Goal: Check status: Check status

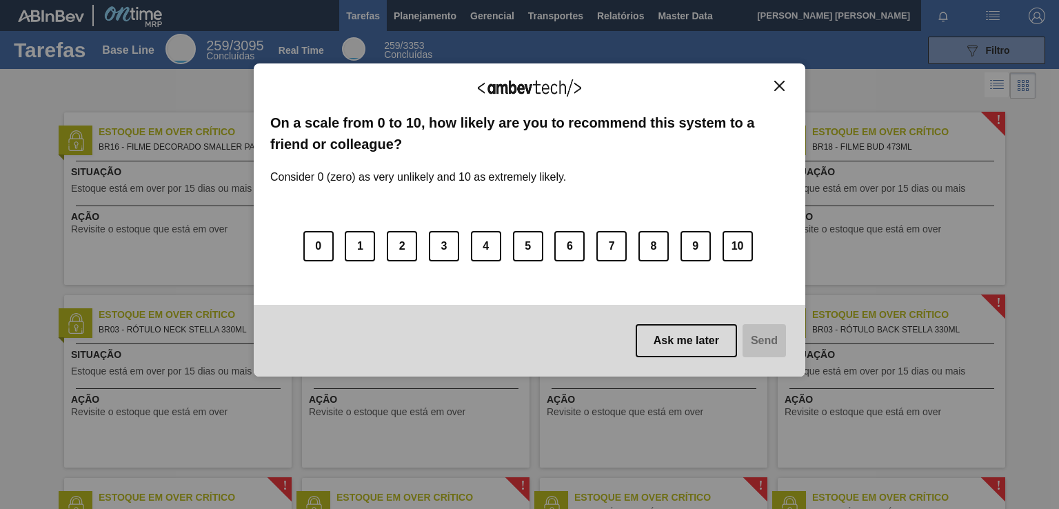
drag, startPoint x: 780, startPoint y: 84, endPoint x: 740, endPoint y: 59, distance: 46.8
click at [780, 84] on img "Close" at bounding box center [779, 86] width 10 height 10
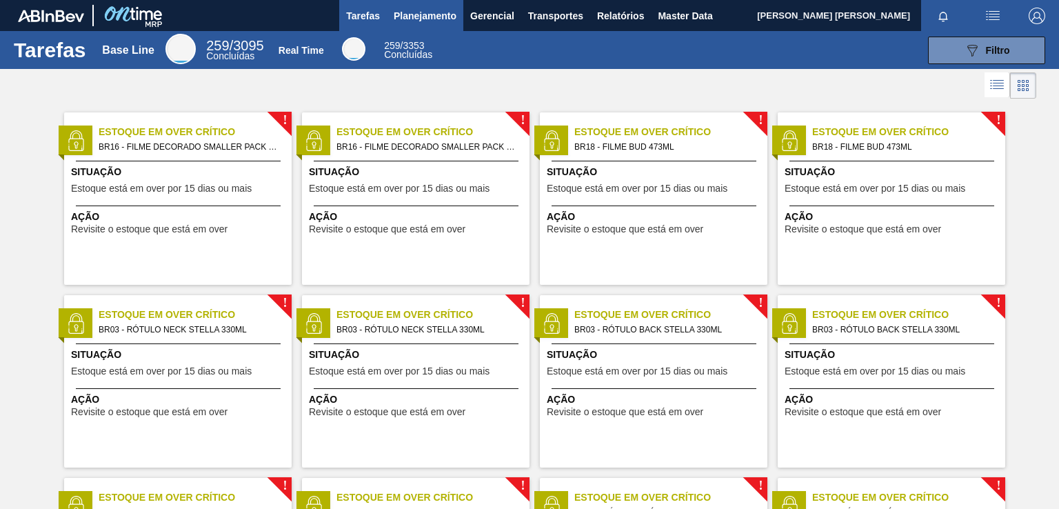
click at [407, 12] on span "Planejamento" at bounding box center [425, 16] width 63 height 17
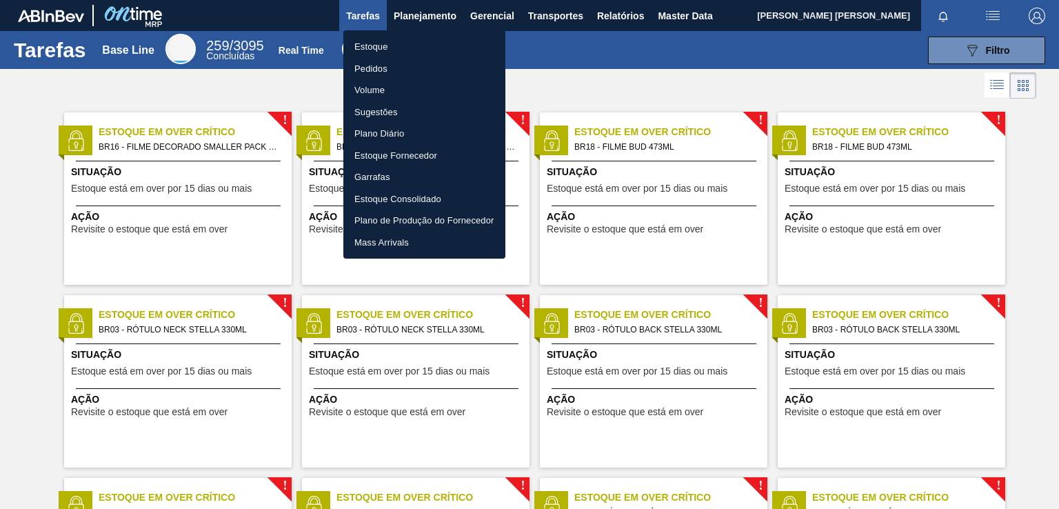
click at [376, 67] on li "Pedidos" at bounding box center [424, 69] width 162 height 22
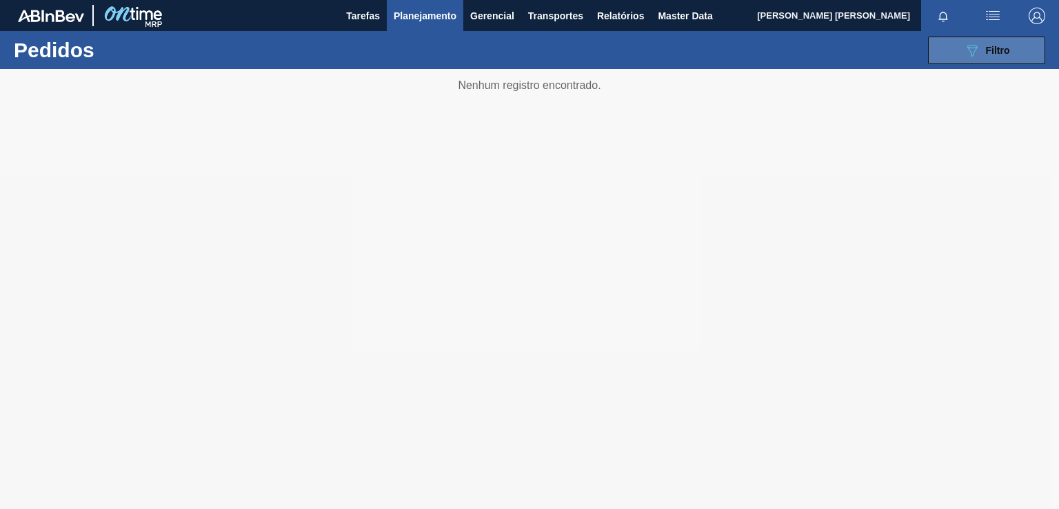
click at [986, 45] on span "Filtro" at bounding box center [998, 50] width 24 height 11
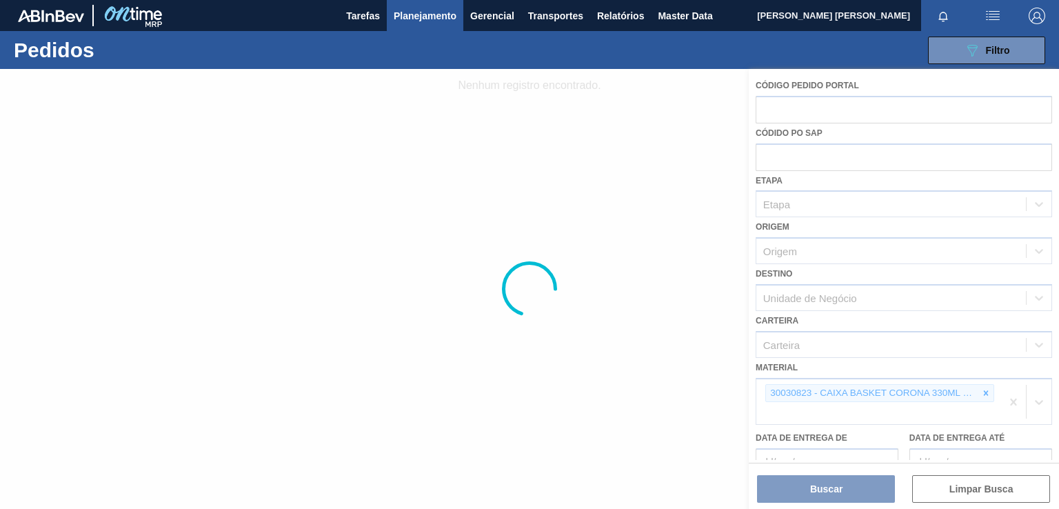
click at [991, 389] on div at bounding box center [529, 289] width 1059 height 440
click at [986, 390] on div at bounding box center [529, 289] width 1059 height 440
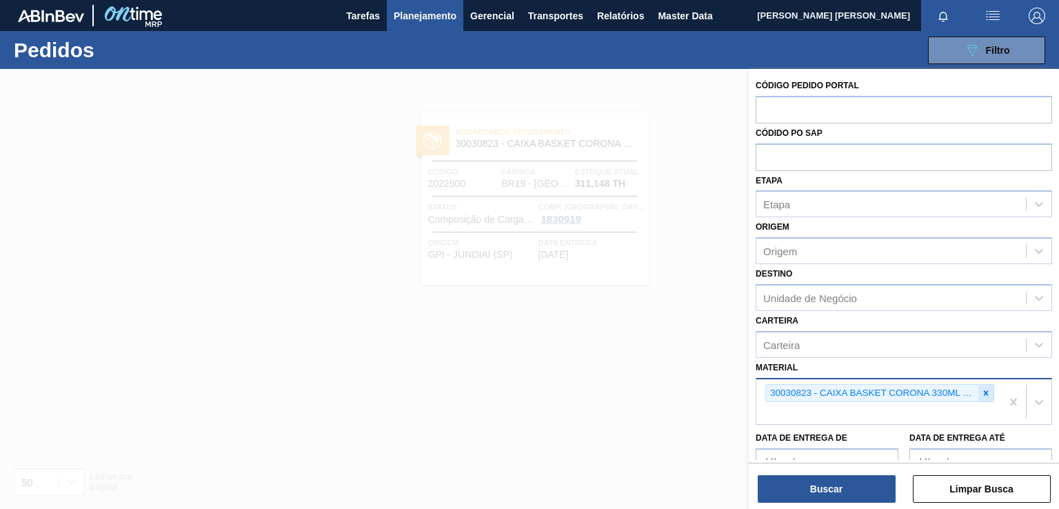
click at [984, 391] on icon at bounding box center [986, 392] width 5 height 5
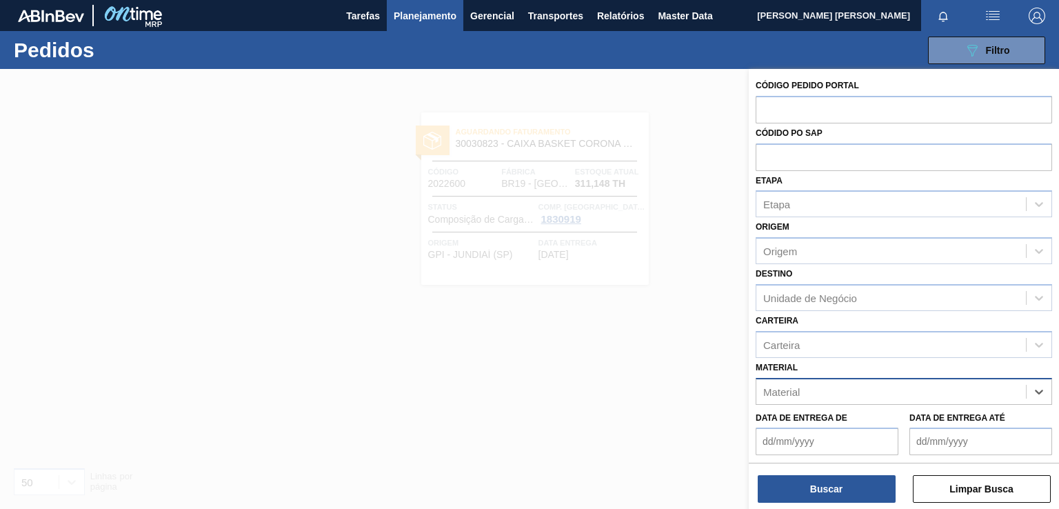
paste input "30005909"
type input "30005909"
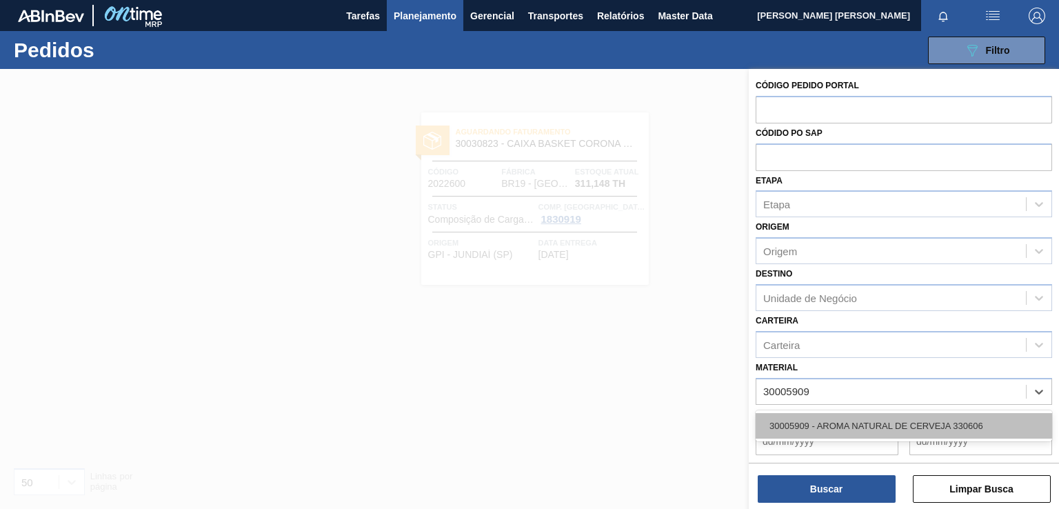
click at [875, 425] on div "30005909 - AROMA NATURAL DE CERVEJA 330606" at bounding box center [904, 426] width 296 height 26
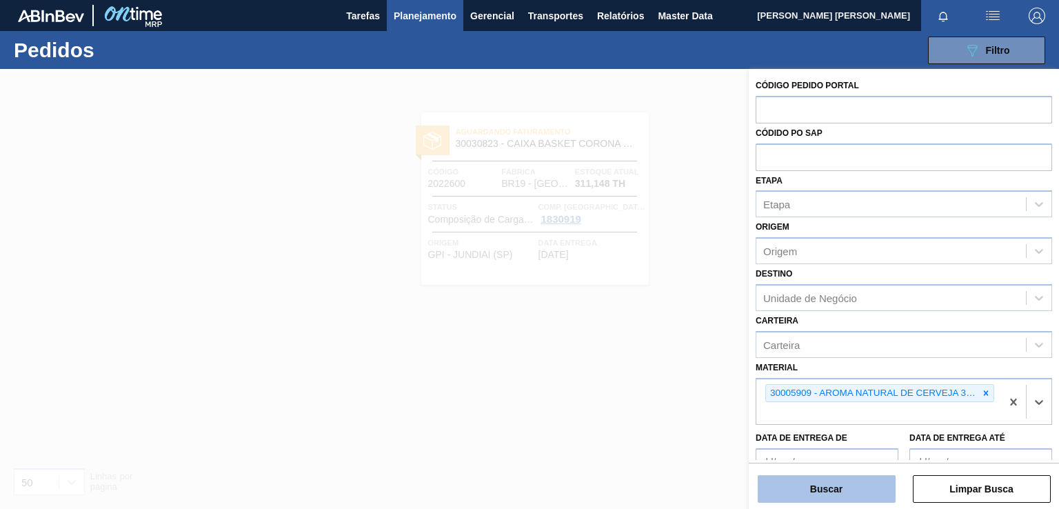
click at [835, 500] on button "Buscar" at bounding box center [827, 489] width 138 height 28
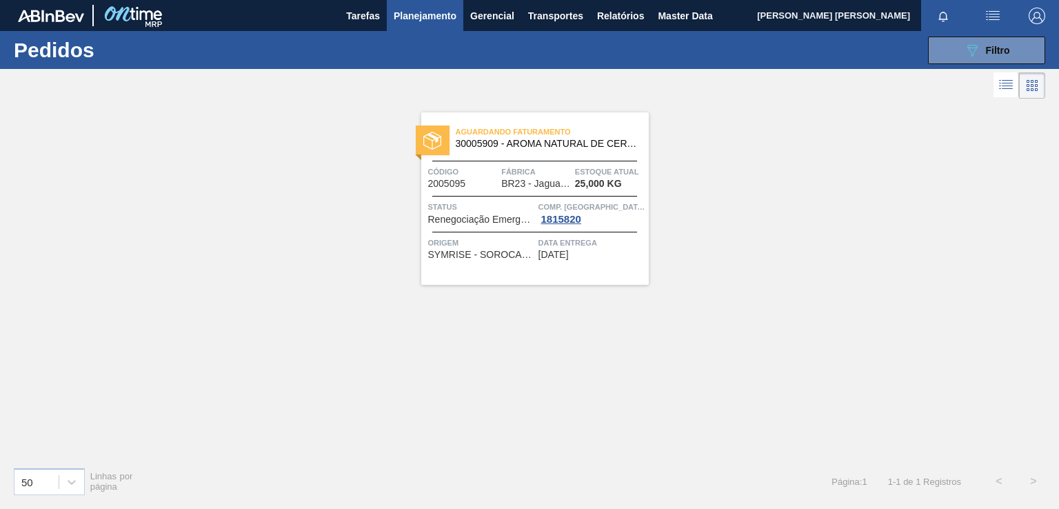
click at [602, 263] on div "Aguardando Faturamento 30005909 - AROMA NATURAL DE CERVEJA 330606 Código 200509…" at bounding box center [534, 198] width 227 height 172
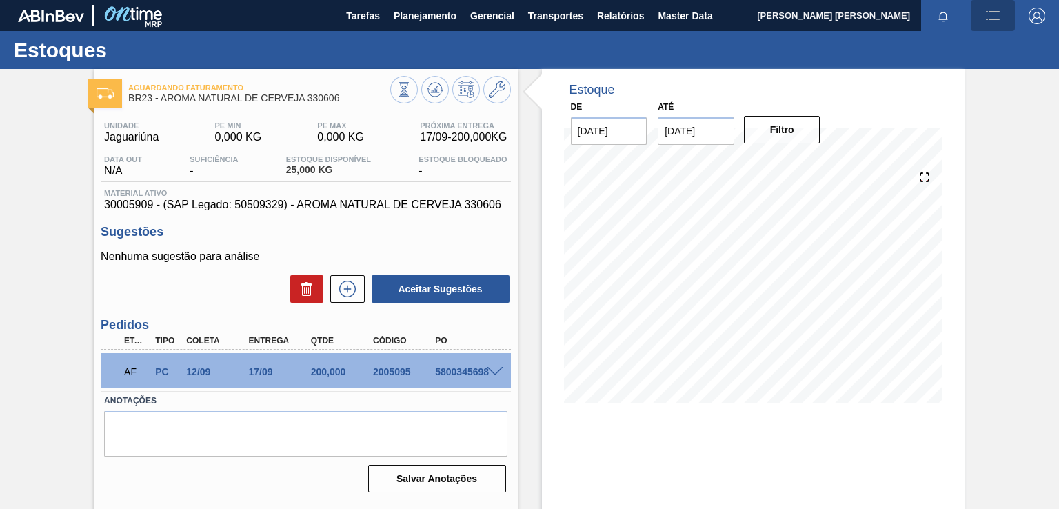
click at [991, 15] on img "button" at bounding box center [992, 16] width 17 height 17
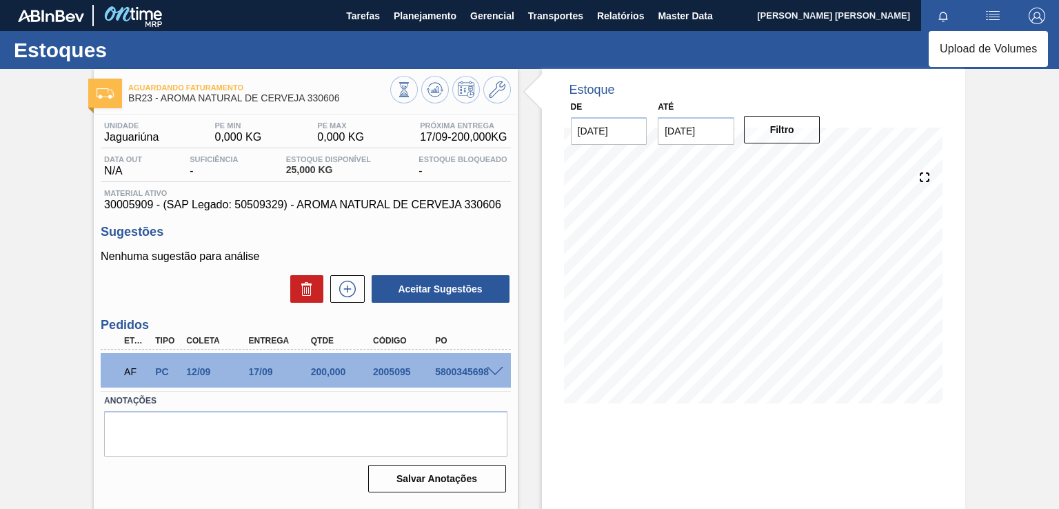
click at [427, 14] on div at bounding box center [529, 254] width 1059 height 509
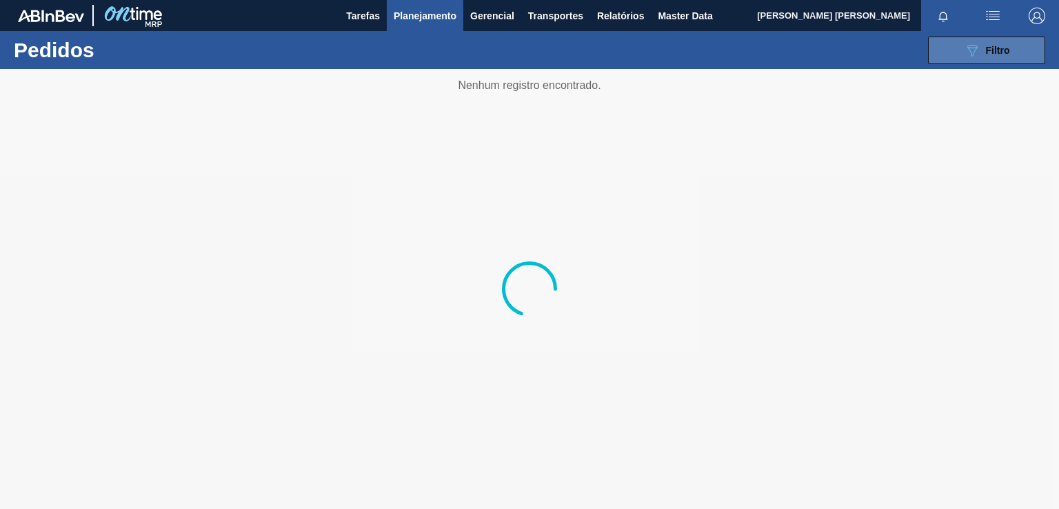
click at [1002, 61] on button "089F7B8B-B2A5-4AFE-B5C0-19BA573D28AC Filtro" at bounding box center [986, 51] width 117 height 28
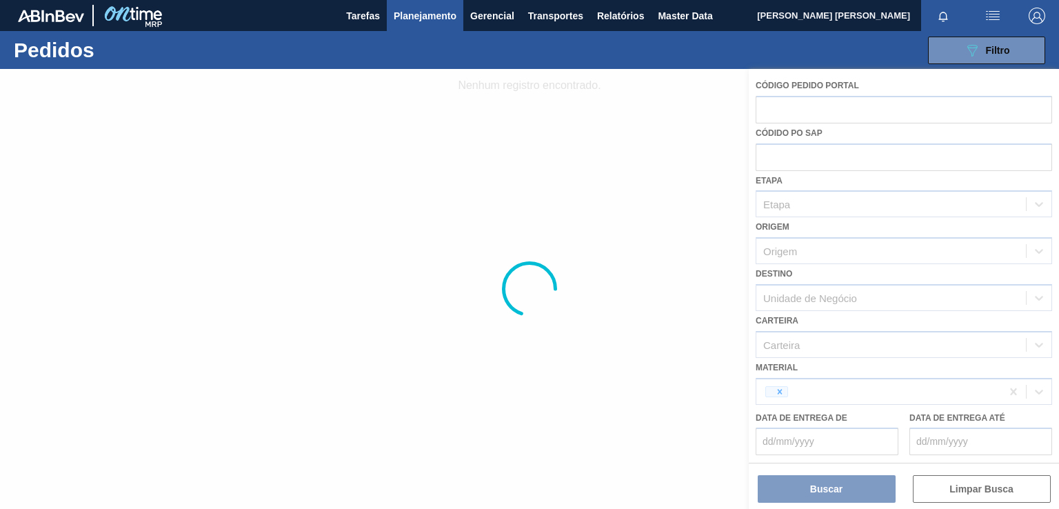
click at [891, 392] on div at bounding box center [529, 289] width 1059 height 440
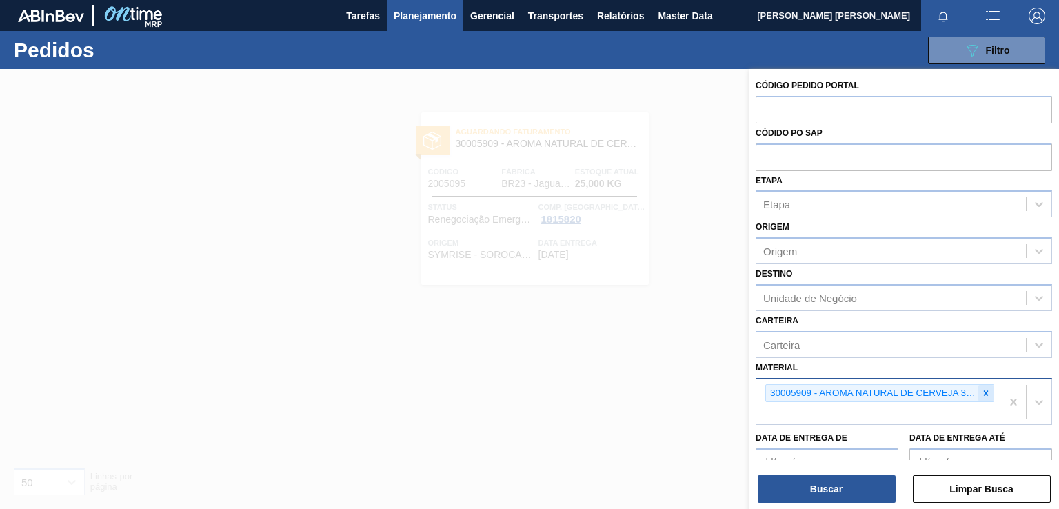
click at [986, 392] on icon at bounding box center [986, 393] width 10 height 10
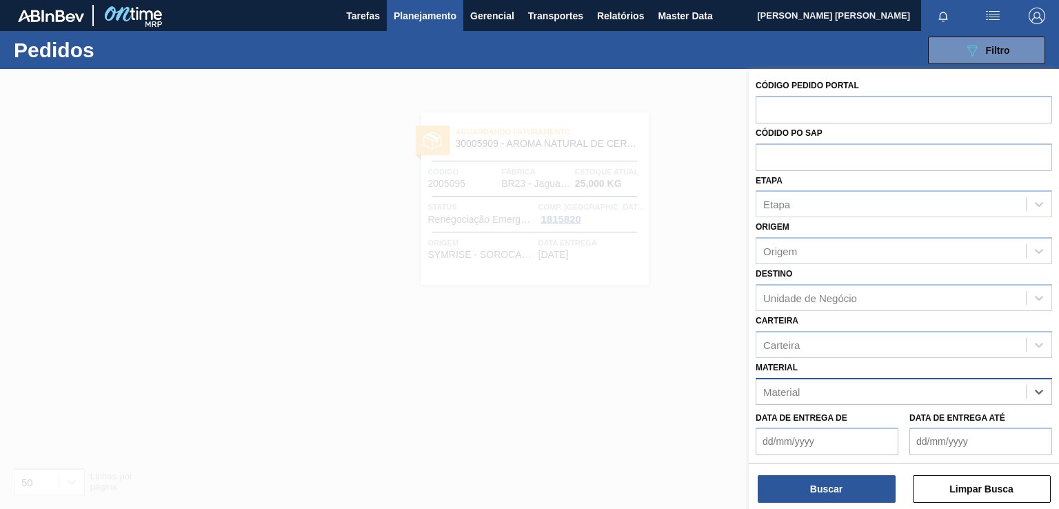
paste input "30018253"
type input "30018253"
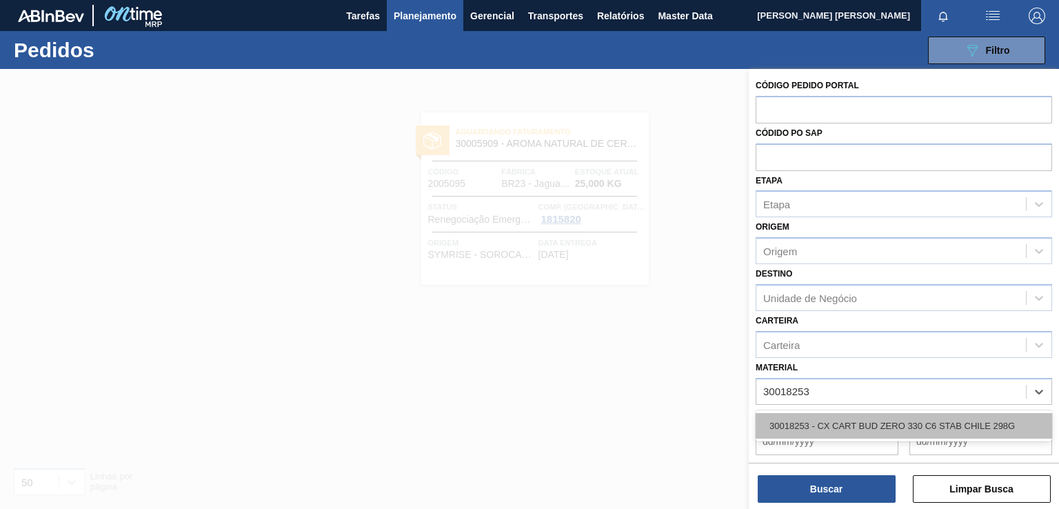
click at [855, 423] on div "30018253 - CX CART BUD ZERO 330 C6 STAB CHILE 298G" at bounding box center [904, 426] width 296 height 26
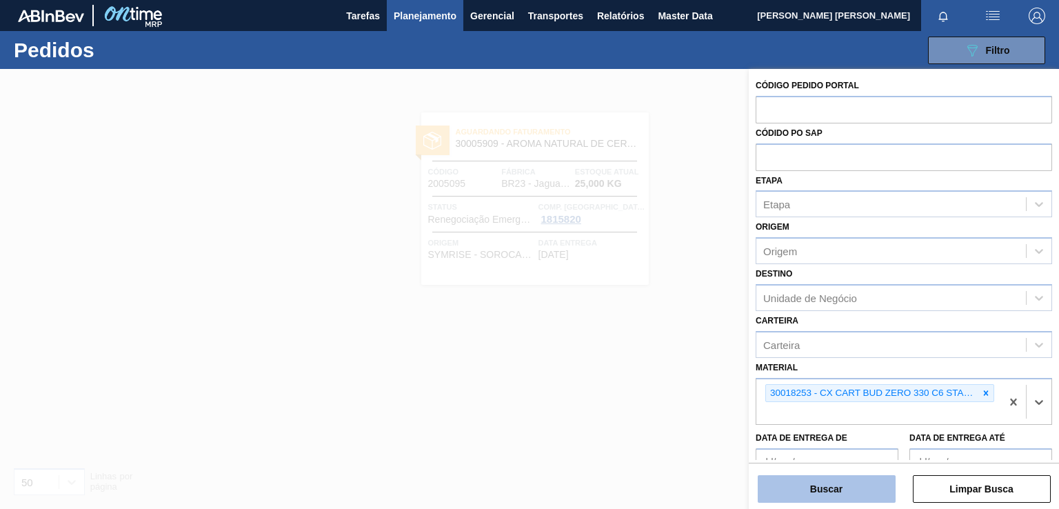
click at [837, 489] on button "Buscar" at bounding box center [827, 489] width 138 height 28
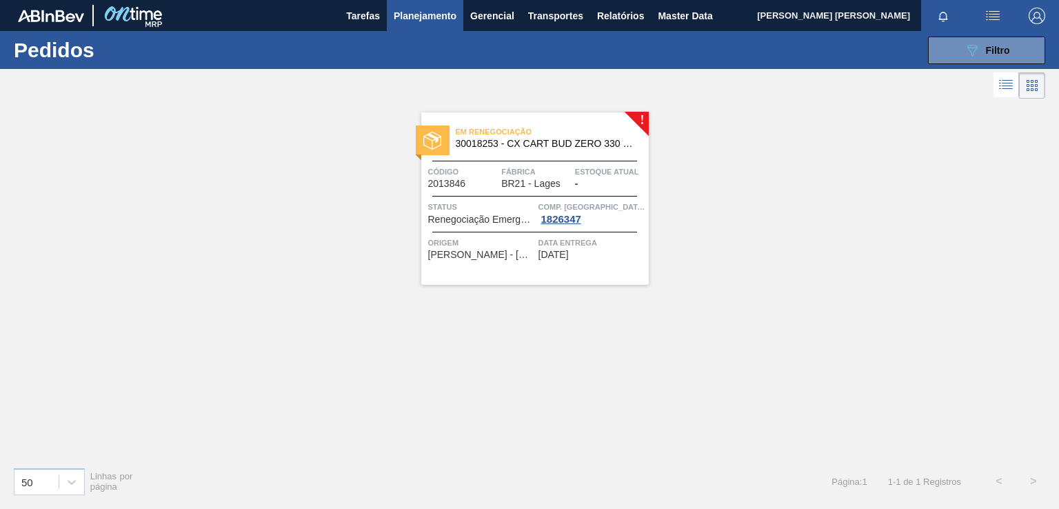
click at [574, 267] on div "Em renegociação 30018253 - CX CART BUD ZERO 330 C6 STAB CHILE 298G Código 20138…" at bounding box center [534, 198] width 227 height 172
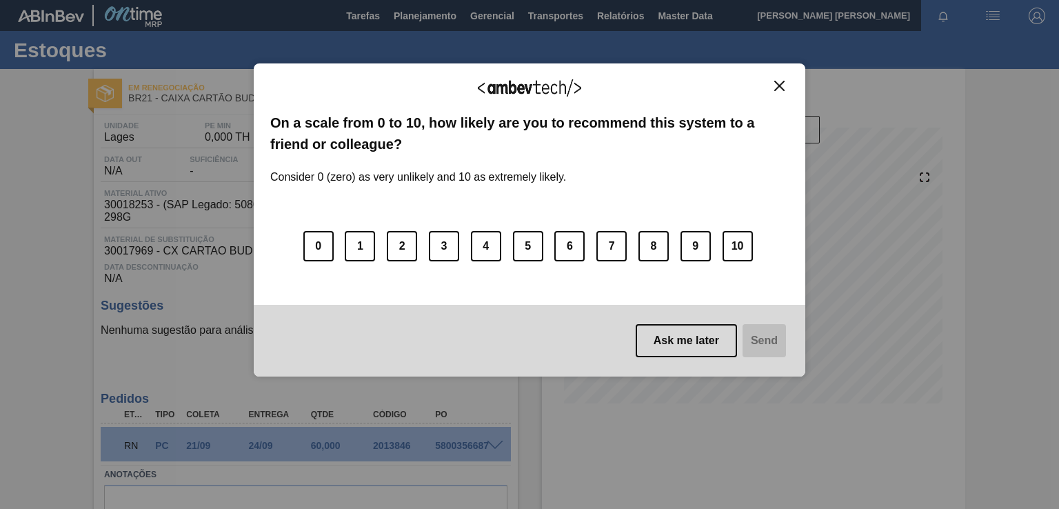
click at [781, 83] on img "Close" at bounding box center [779, 86] width 10 height 10
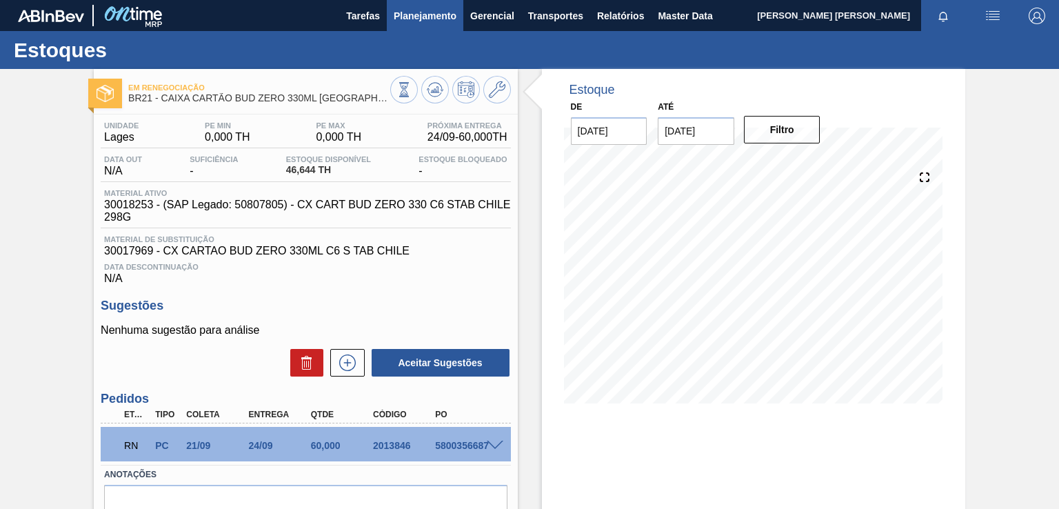
click at [440, 21] on span "Planejamento" at bounding box center [425, 16] width 63 height 17
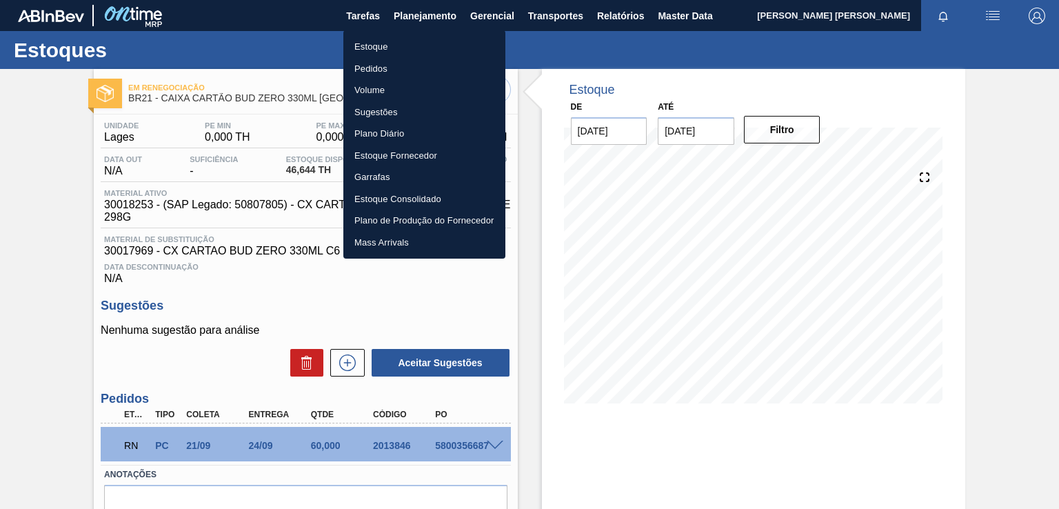
click at [372, 70] on li "Pedidos" at bounding box center [424, 69] width 162 height 22
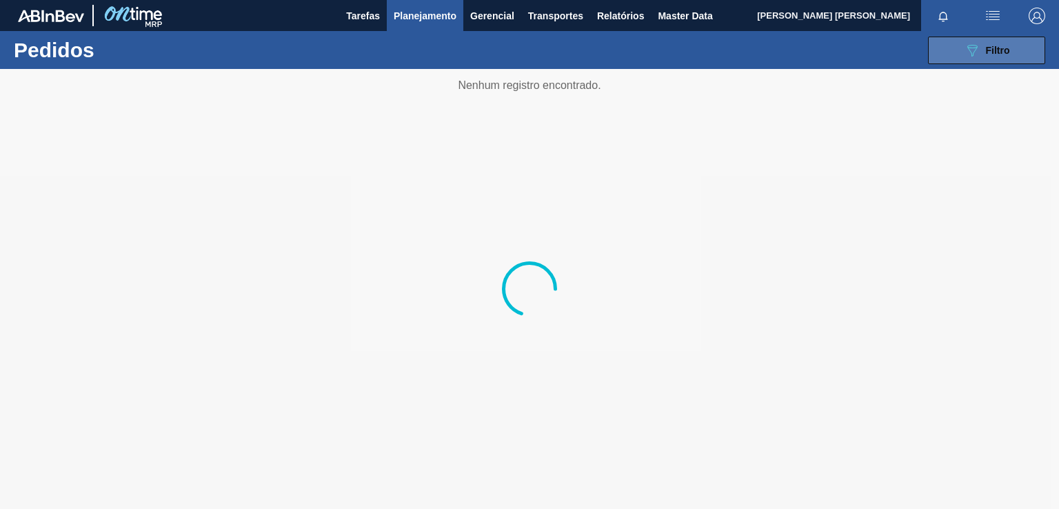
click at [974, 53] on icon "089F7B8B-B2A5-4AFE-B5C0-19BA573D28AC" at bounding box center [972, 50] width 17 height 17
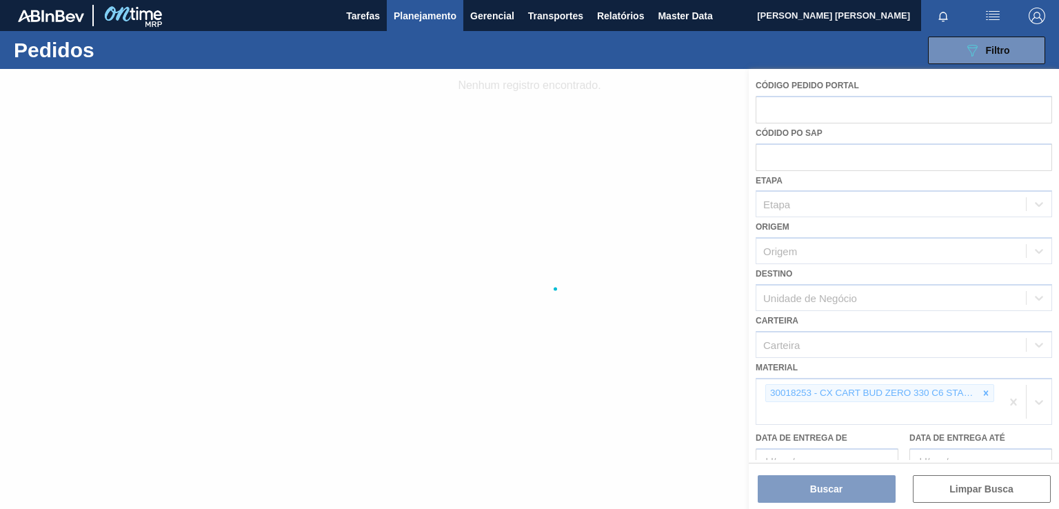
drag, startPoint x: 951, startPoint y: 389, endPoint x: 971, endPoint y: 385, distance: 19.9
click at [951, 386] on div at bounding box center [529, 289] width 1059 height 440
click at [984, 391] on div at bounding box center [529, 289] width 1059 height 440
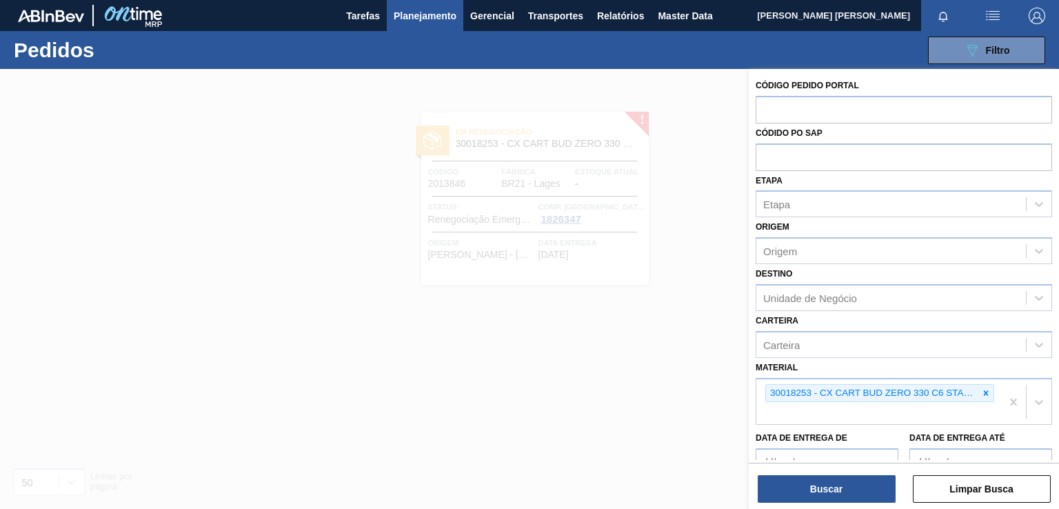
click at [982, 391] on icon at bounding box center [986, 393] width 10 height 10
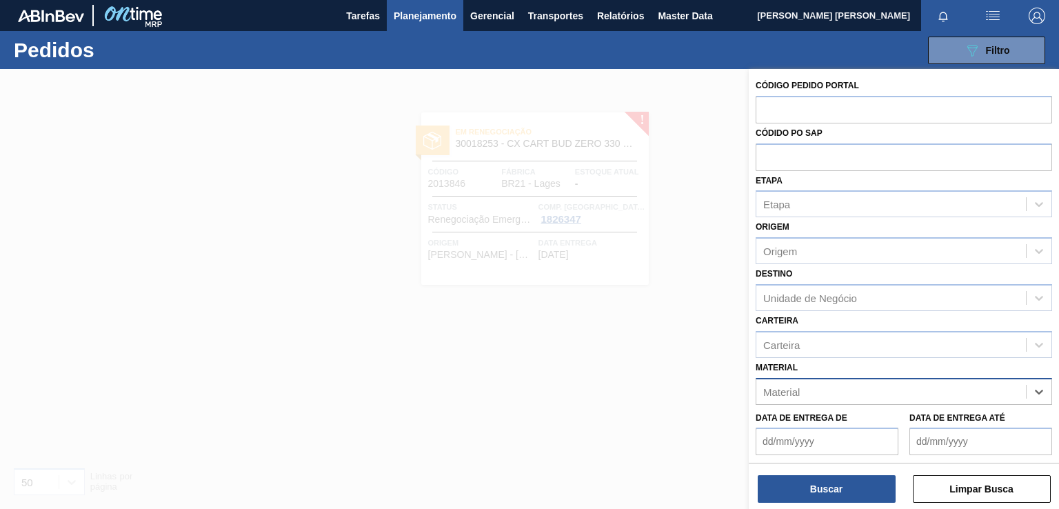
paste input "30030668"
type input "30030668"
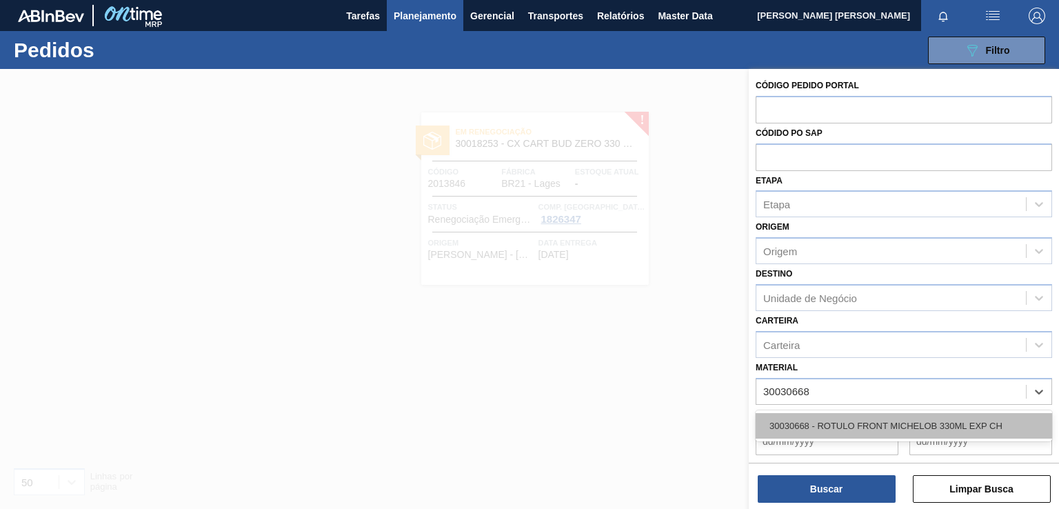
click at [833, 423] on div "30030668 - ROTULO FRONT MICHELOB 330ML EXP CH" at bounding box center [904, 426] width 296 height 26
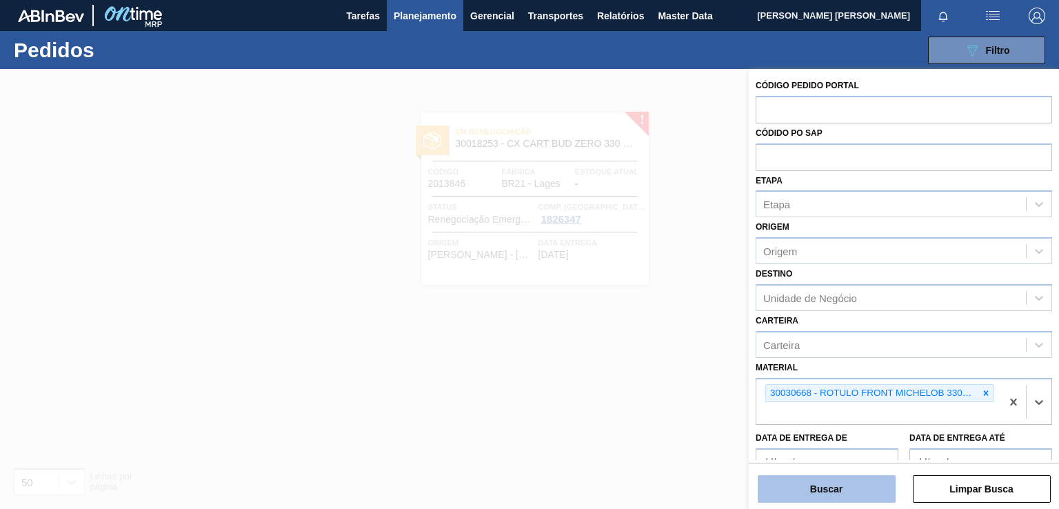
click at [847, 488] on button "Buscar" at bounding box center [827, 489] width 138 height 28
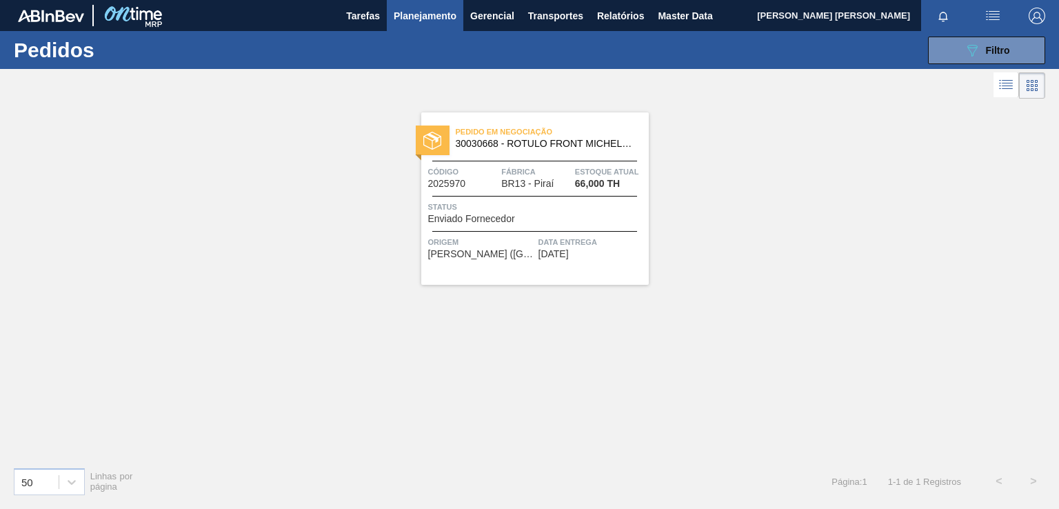
click at [569, 254] on span "[DATE]" at bounding box center [553, 254] width 30 height 10
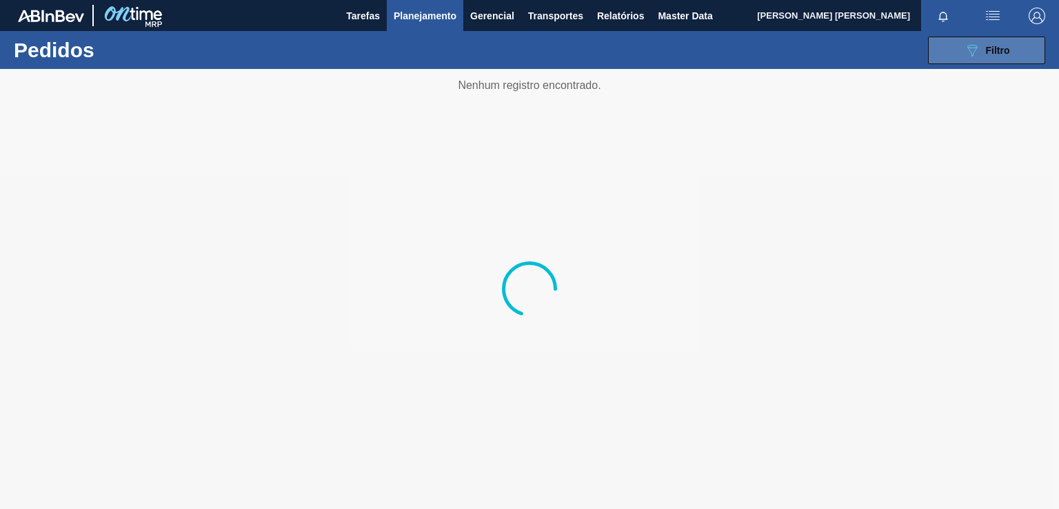
click at [982, 43] on div "089F7B8B-B2A5-4AFE-B5C0-19BA573D28AC Filtro" at bounding box center [987, 50] width 46 height 17
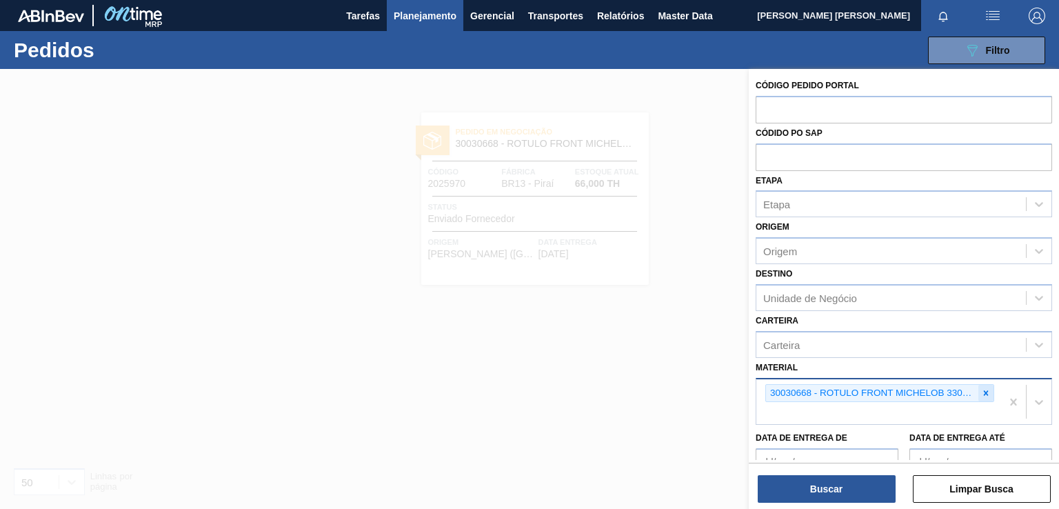
click at [989, 385] on div at bounding box center [985, 393] width 15 height 17
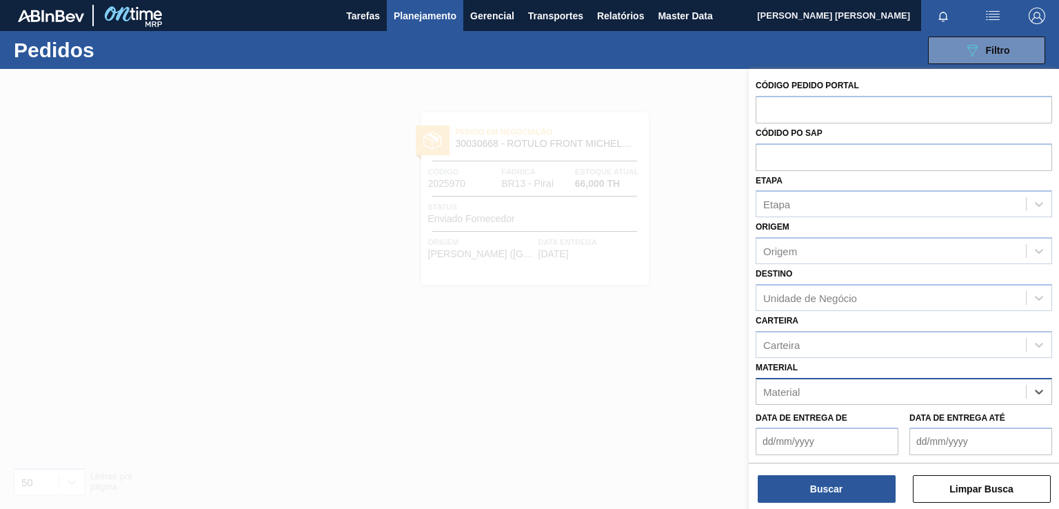
paste input "30012285"
type input "30012285"
click at [870, 432] on div "30012285 - ROT FRONT STELLA ZERO 330ML EXP PY UR" at bounding box center [904, 426] width 296 height 26
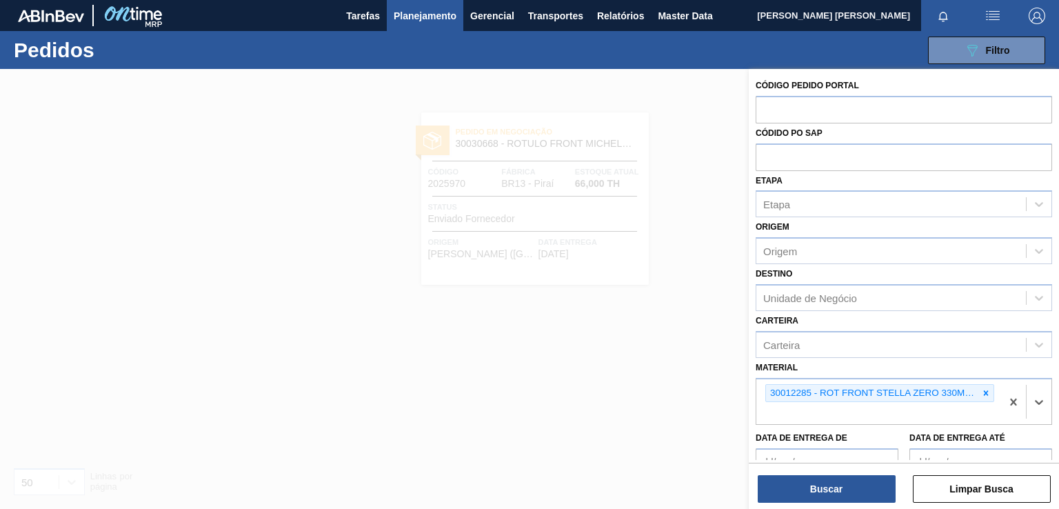
paste input "30012281"
type input "30012281"
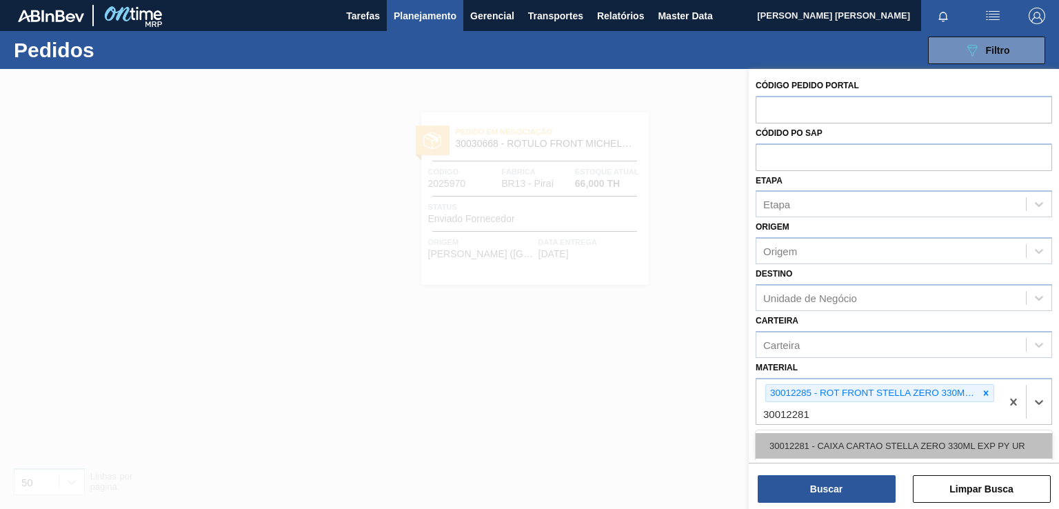
click at [812, 436] on div "30012281 - CAIXA CARTAO STELLA ZERO 330ML EXP PY UR" at bounding box center [904, 446] width 296 height 26
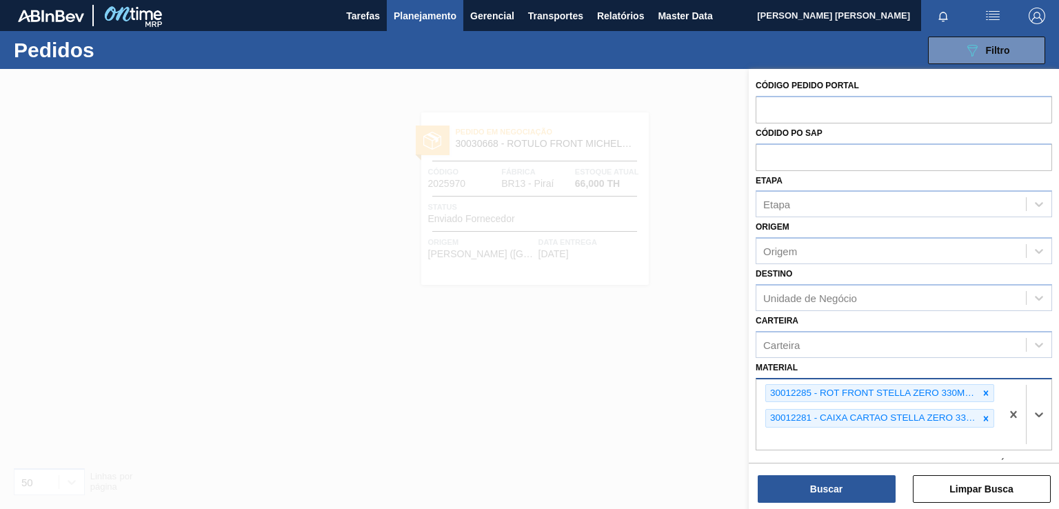
paste input "30012283"
type input "3"
paste input "30012283"
type input "30012283"
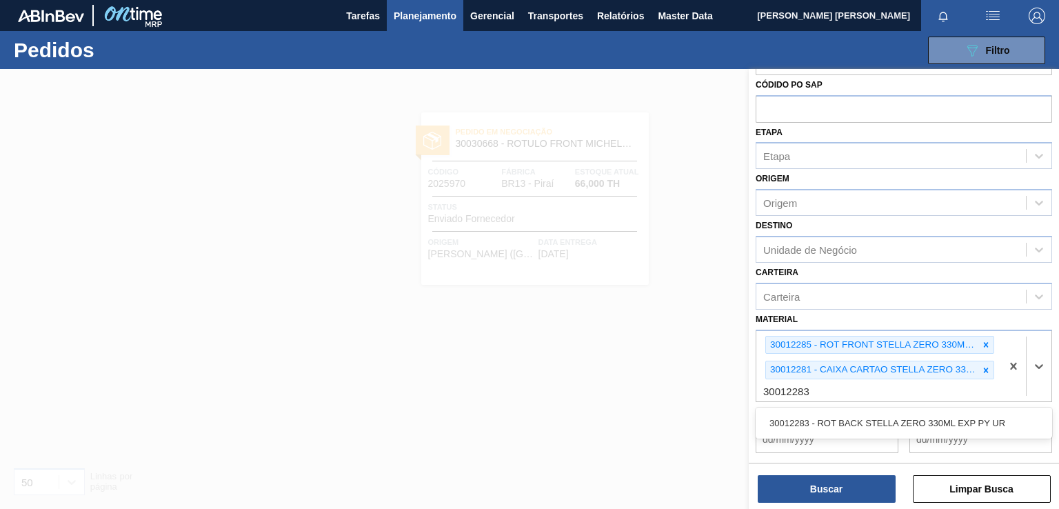
scroll to position [69, 0]
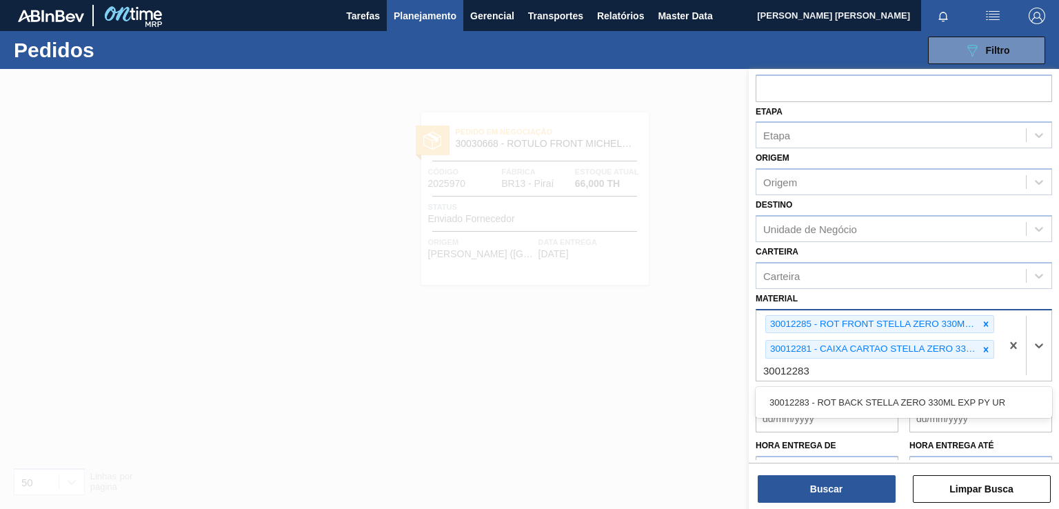
click at [815, 402] on div "30012283 - ROT BACK STELLA ZERO 330ML EXP PY UR" at bounding box center [904, 402] width 296 height 26
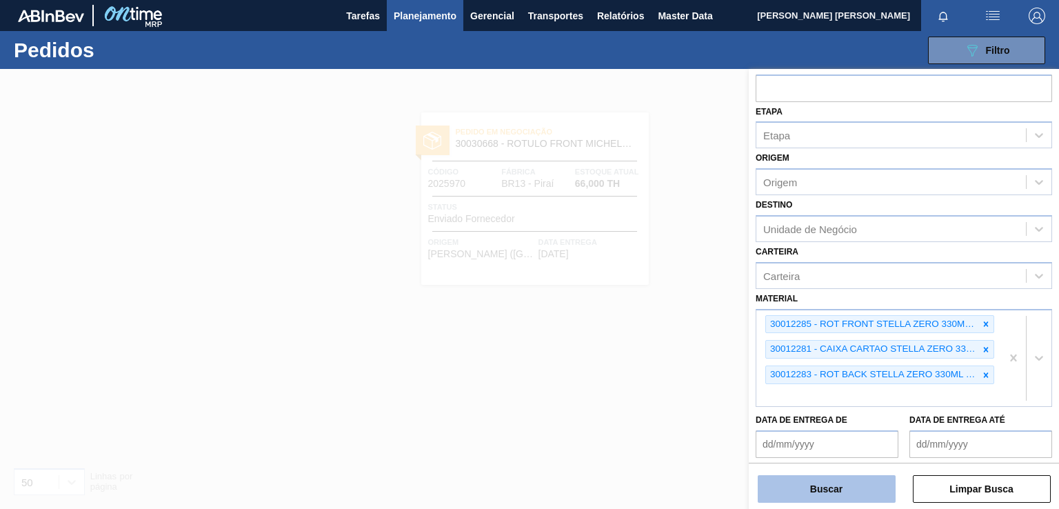
click at [867, 489] on button "Buscar" at bounding box center [827, 489] width 138 height 28
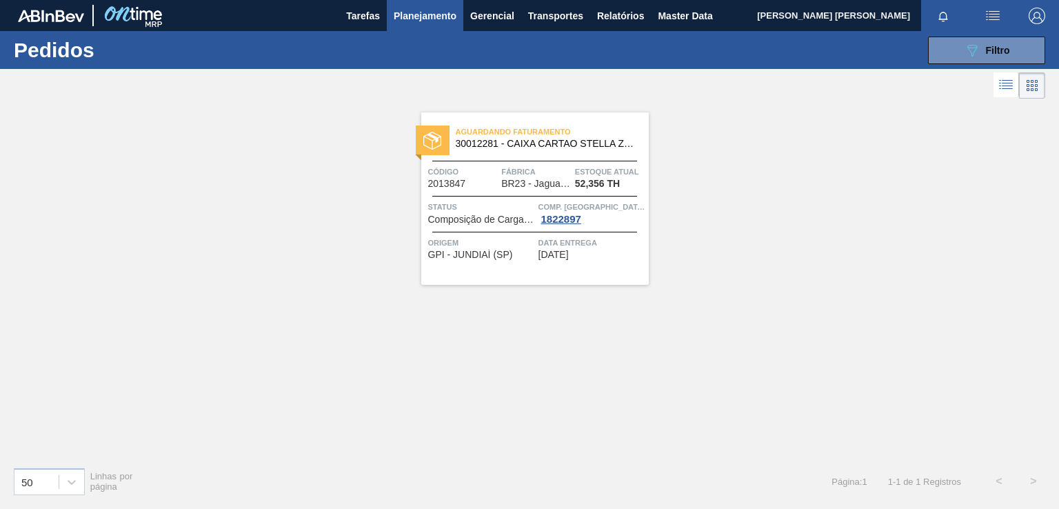
click at [603, 274] on div "Aguardando Faturamento 30012281 - CAIXA CARTAO STELLA ZERO 330ML EXP PY UR Códi…" at bounding box center [534, 198] width 227 height 172
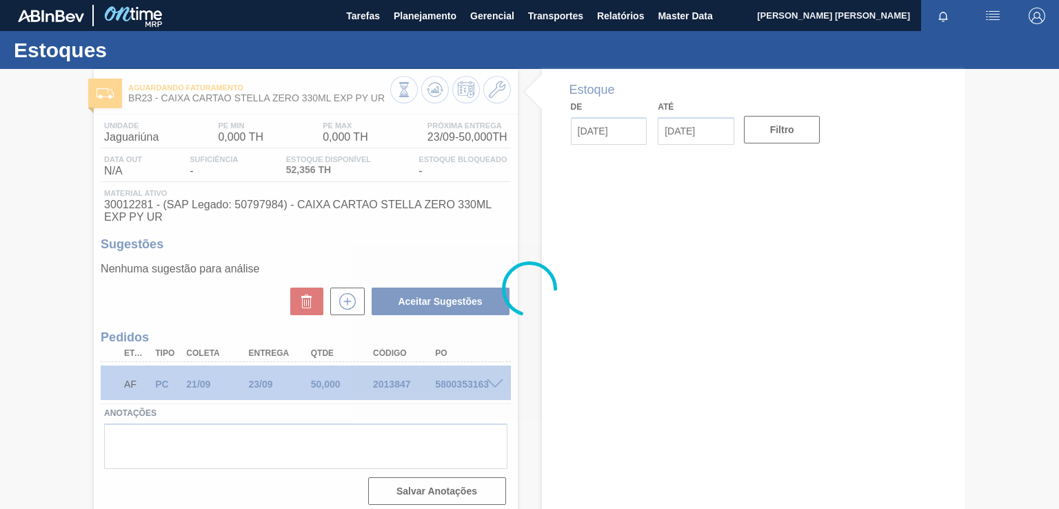
type input "[DATE]"
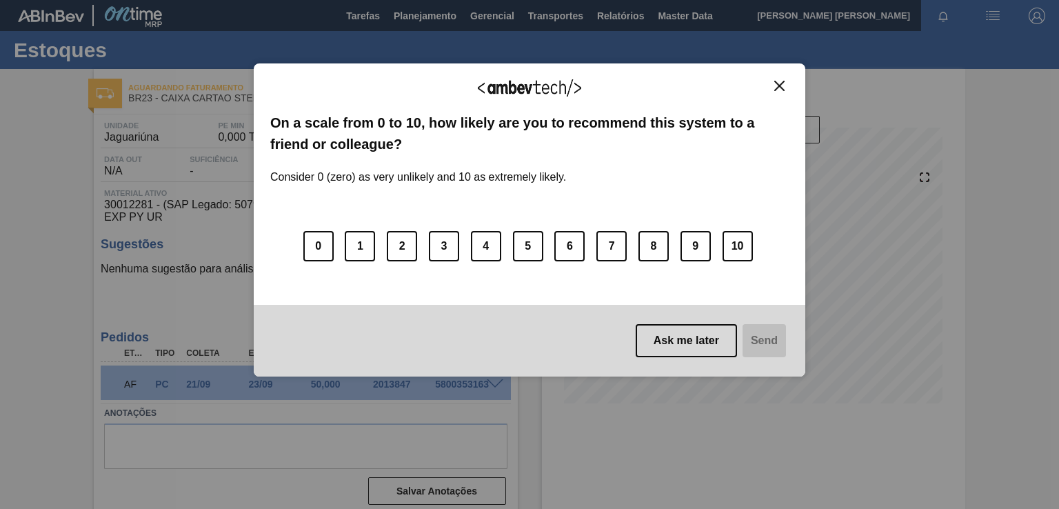
drag, startPoint x: 779, startPoint y: 81, endPoint x: 764, endPoint y: 6, distance: 76.0
click at [779, 81] on img "Close" at bounding box center [779, 86] width 10 height 10
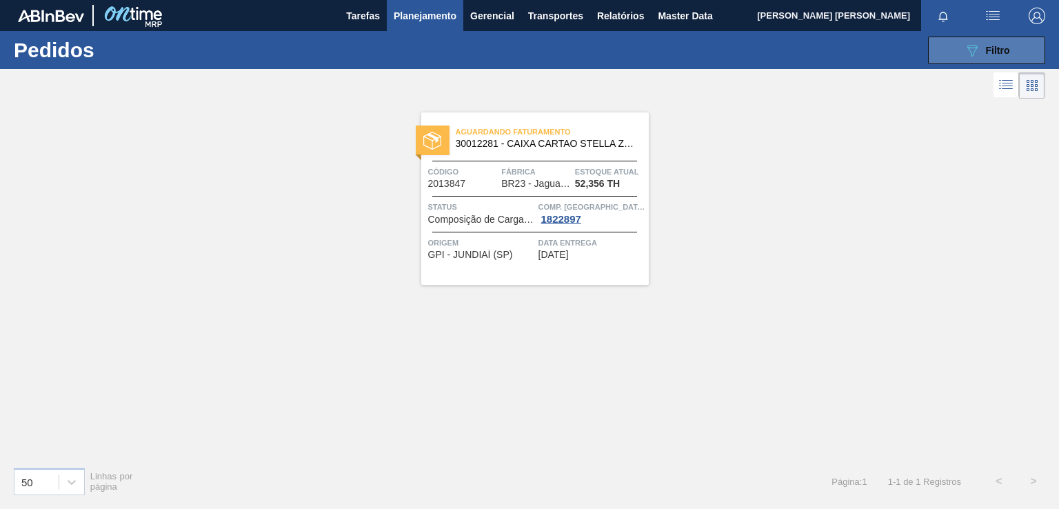
click at [973, 47] on icon "089F7B8B-B2A5-4AFE-B5C0-19BA573D28AC" at bounding box center [972, 50] width 17 height 17
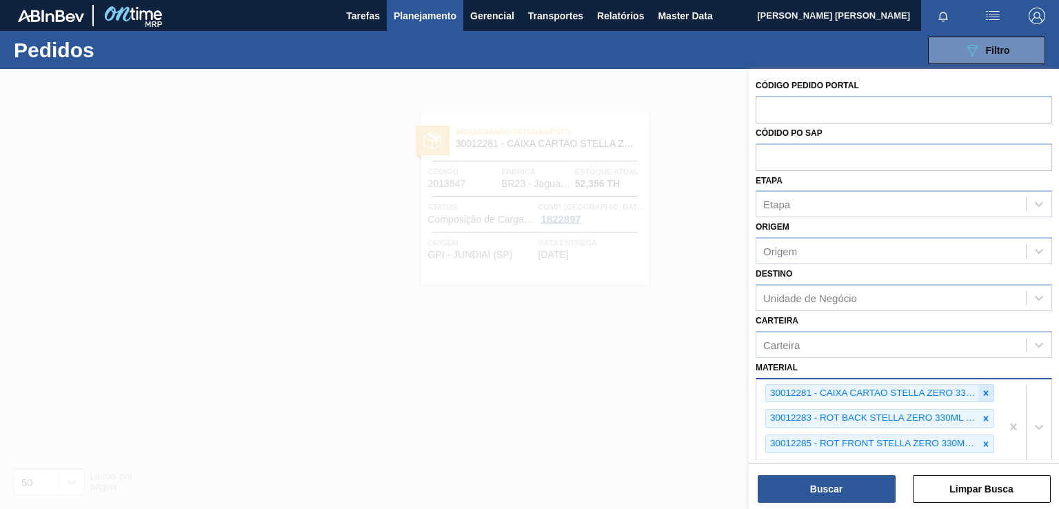
click at [983, 388] on icon at bounding box center [986, 393] width 10 height 10
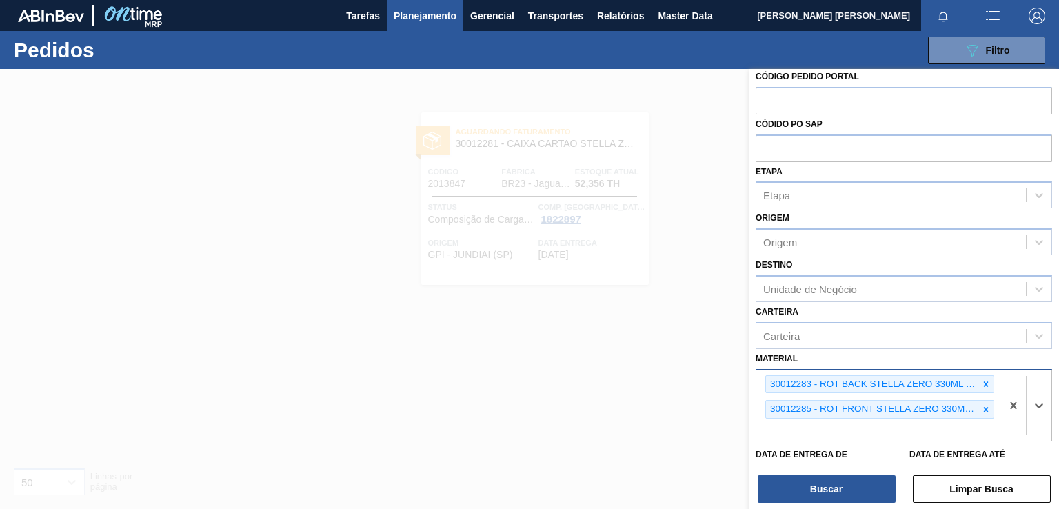
click at [983, 387] on div at bounding box center [985, 384] width 15 height 17
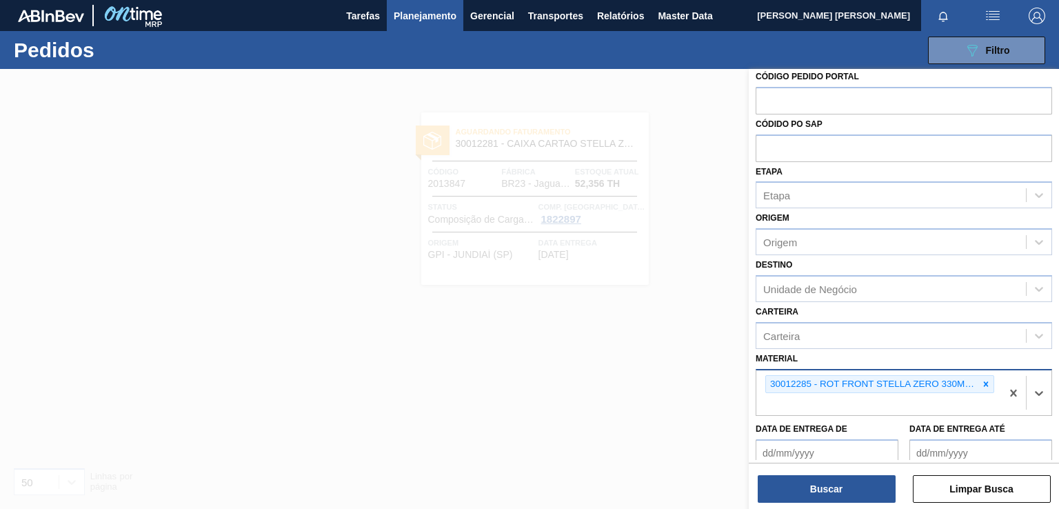
click at [983, 387] on div at bounding box center [985, 384] width 15 height 17
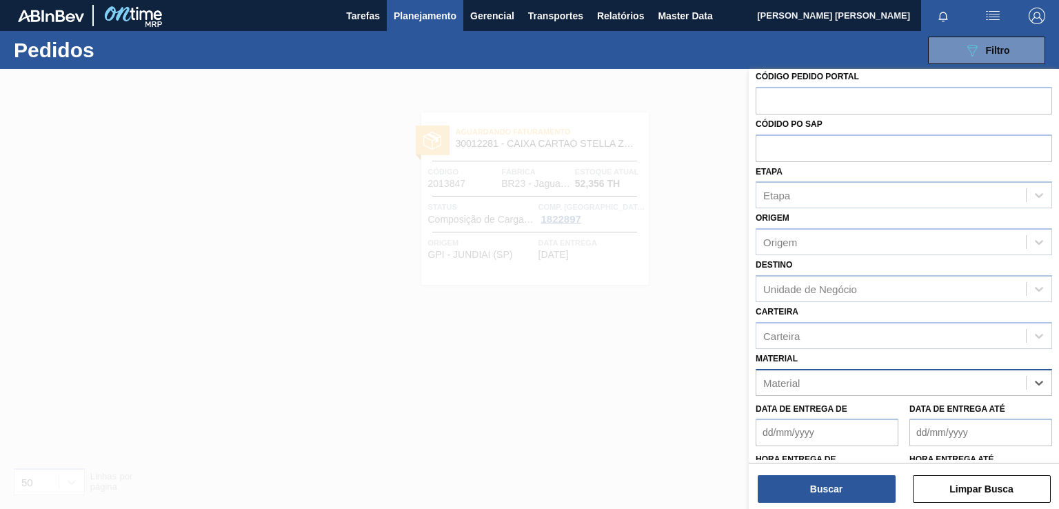
paste input "30018582"
type input "30018582"
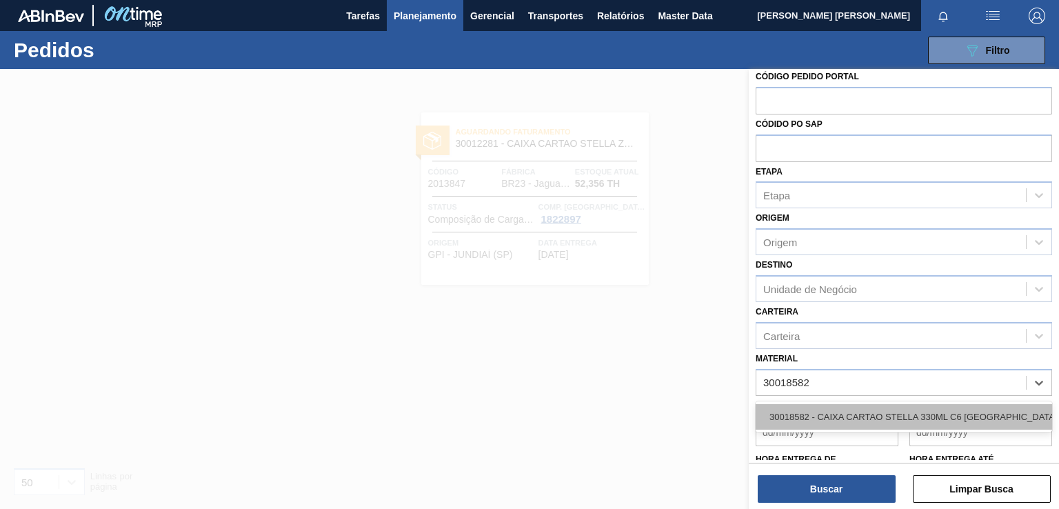
click at [855, 408] on div "30018582 - CAIXA CARTAO STELLA 330ML C6 [GEOGRAPHIC_DATA]" at bounding box center [904, 417] width 296 height 26
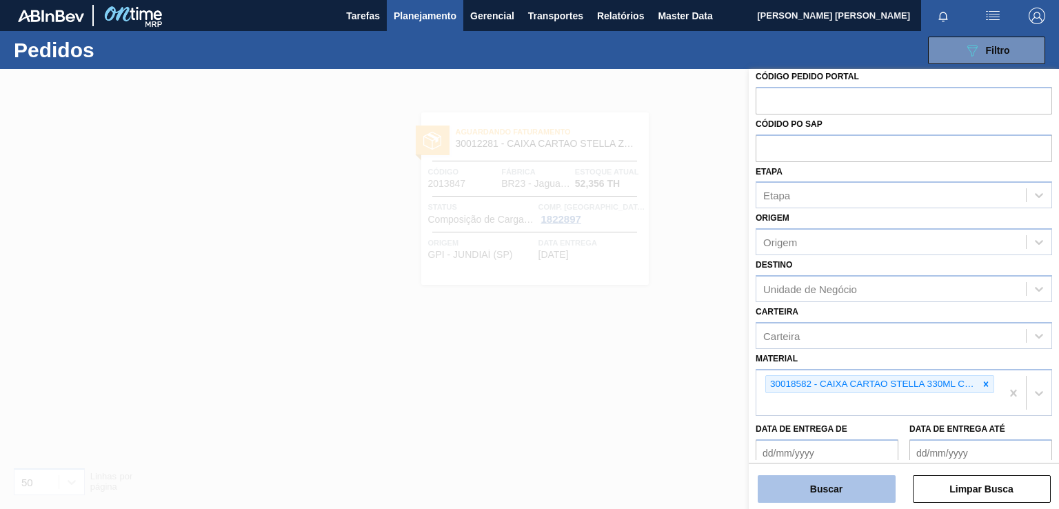
click at [813, 489] on button "Buscar" at bounding box center [827, 489] width 138 height 28
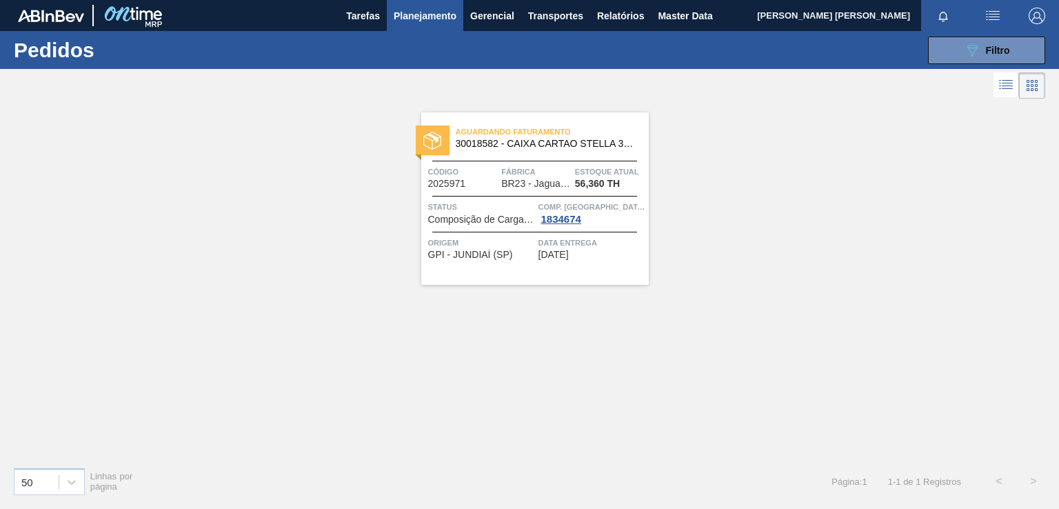
click at [569, 259] on span "[DATE]" at bounding box center [553, 255] width 30 height 10
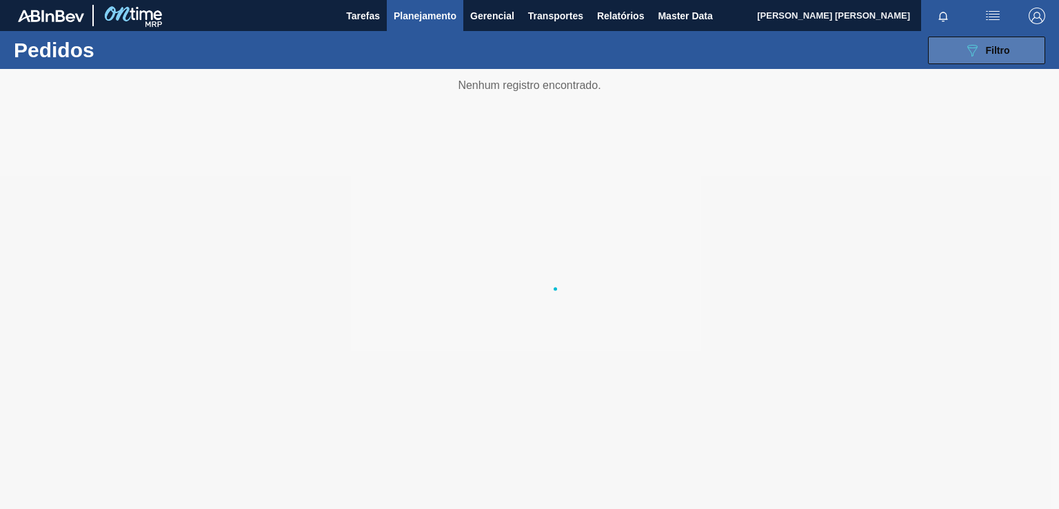
click at [964, 53] on icon "089F7B8B-B2A5-4AFE-B5C0-19BA573D28AC" at bounding box center [972, 50] width 17 height 17
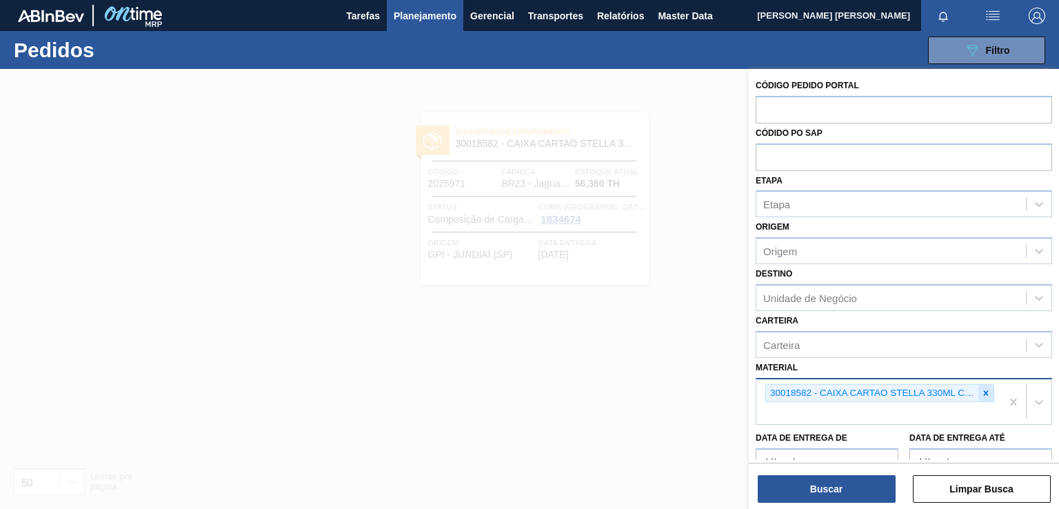
click at [986, 388] on icon at bounding box center [986, 393] width 10 height 10
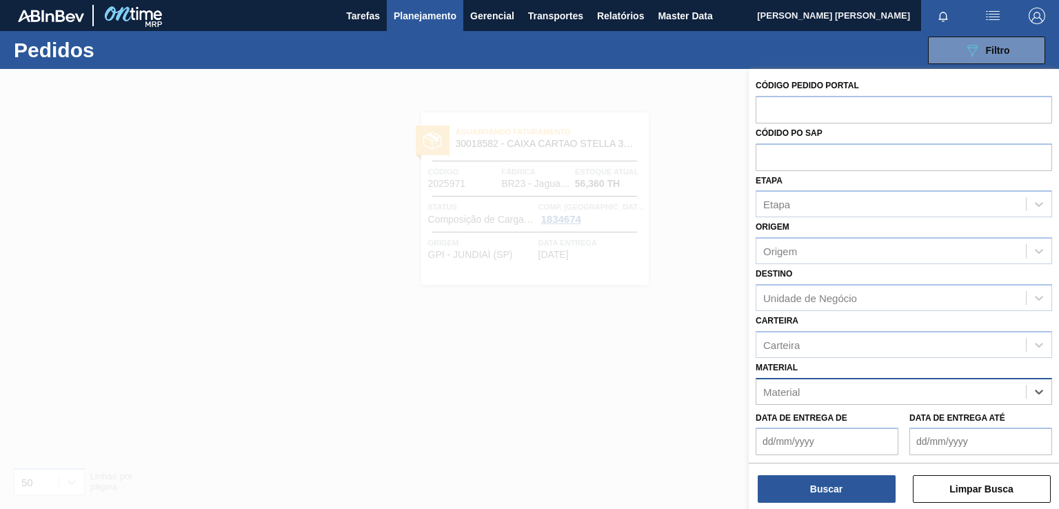
paste input "30019112 20006540 20006539 20006545"
drag, startPoint x: 816, startPoint y: 387, endPoint x: 1057, endPoint y: 358, distance: 243.0
click at [1058, 363] on div "Código Pedido Portal Códido PO SAP Etapa Etapa Origem Origem Destino Unidade de…" at bounding box center [904, 264] width 310 height 391
type input "30019112"
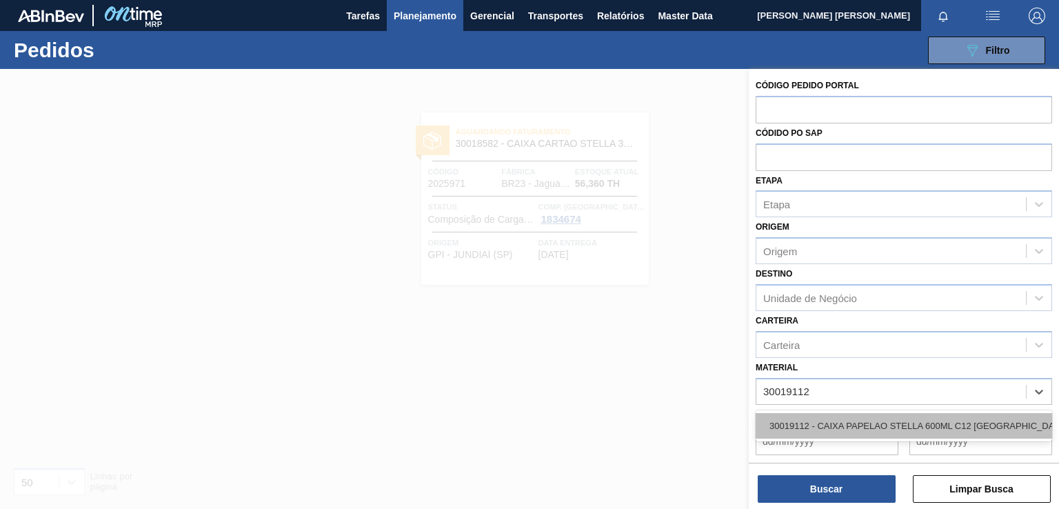
click at [870, 421] on div "30019112 - CAIXA PAPELAO STELLA 600ML C12 [GEOGRAPHIC_DATA]" at bounding box center [904, 426] width 296 height 26
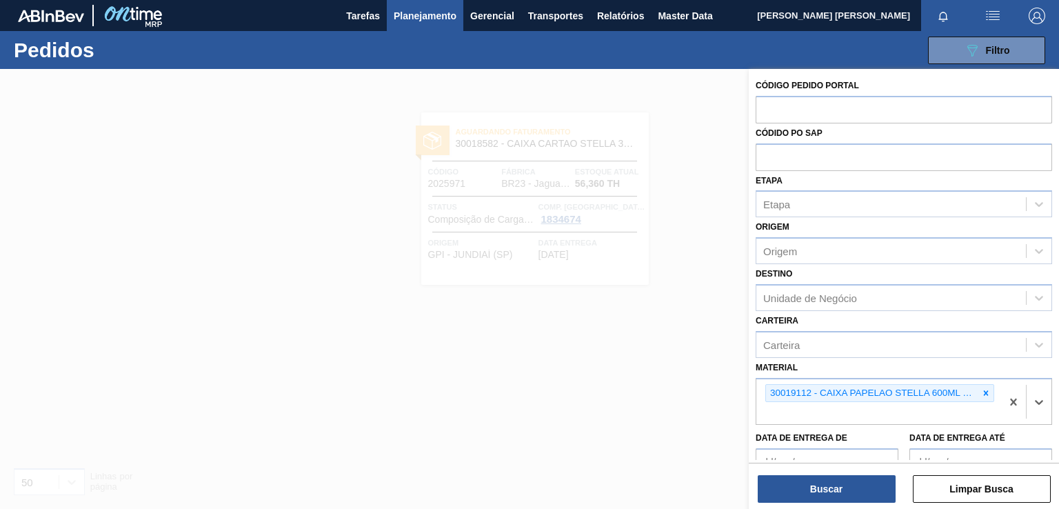
paste input "20006540"
type input "20006540"
paste input "20006539"
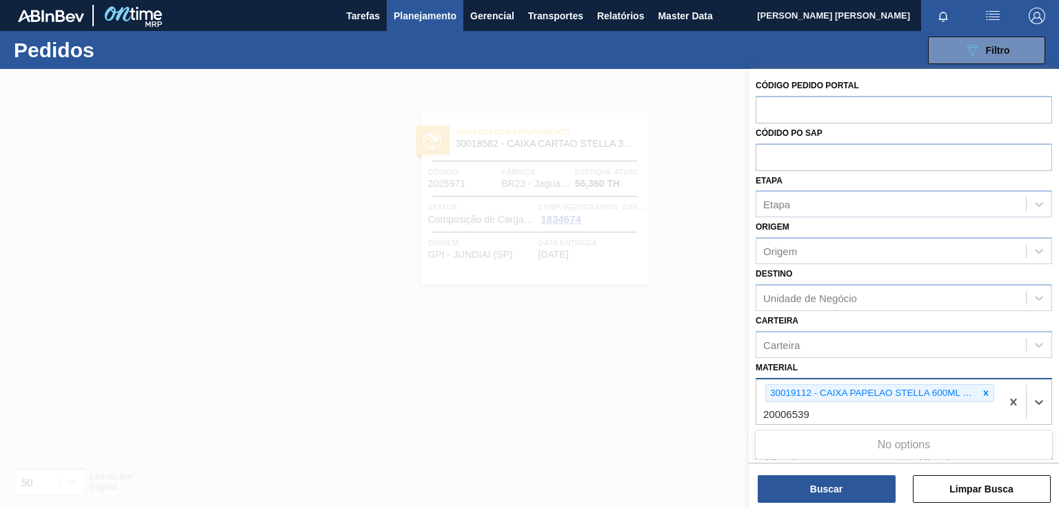
type input "20006539"
paste input "20006539"
type input "20006539"
paste input "20006539"
type input "20006539"
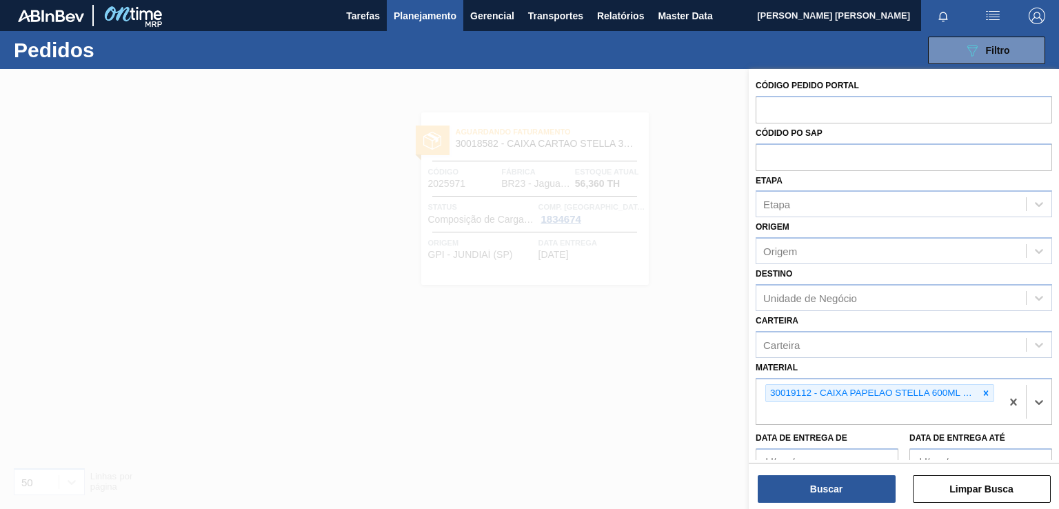
paste input "20006540"
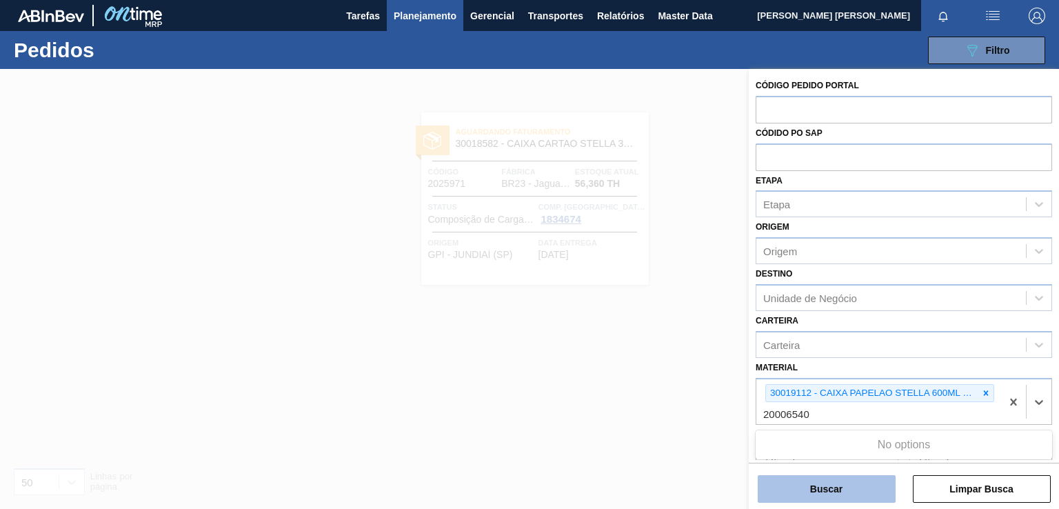
type input "20006540"
click at [824, 483] on button "Buscar" at bounding box center [827, 489] width 138 height 28
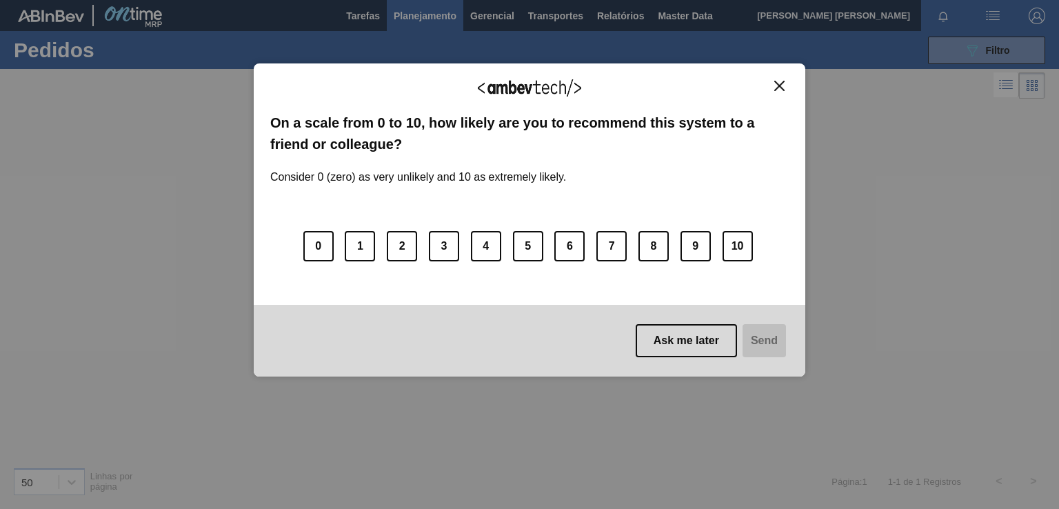
click at [782, 88] on img "Close" at bounding box center [779, 86] width 10 height 10
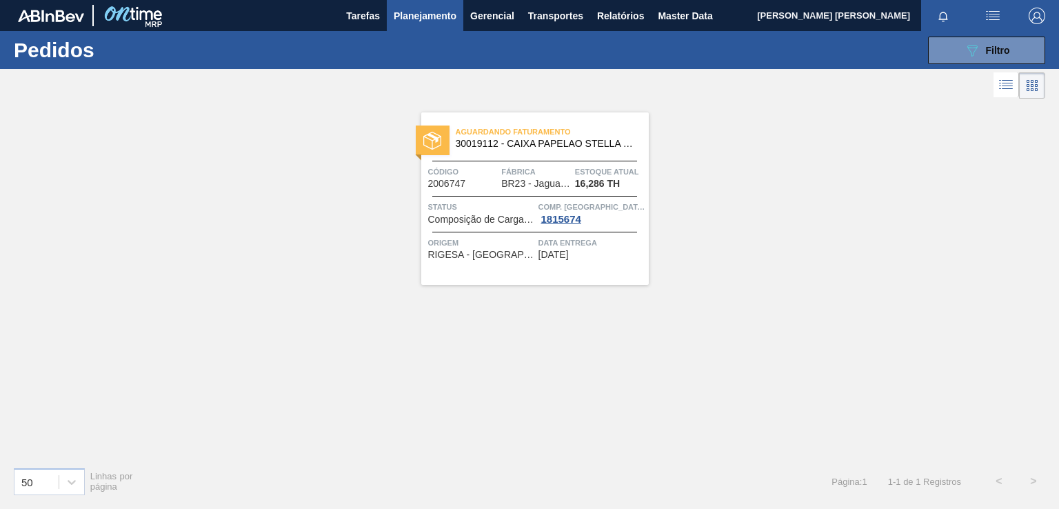
click at [604, 252] on div "Data entrega [DATE]" at bounding box center [591, 248] width 107 height 24
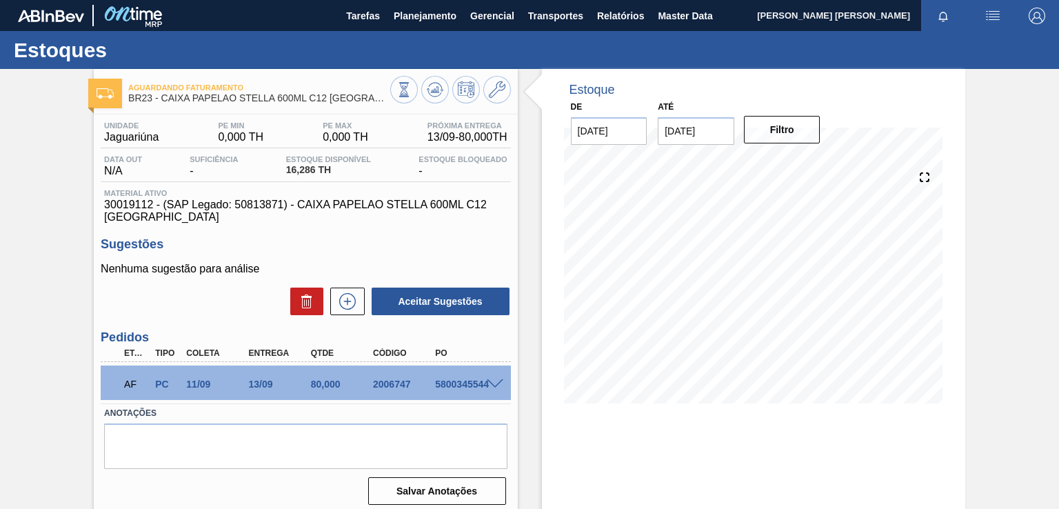
drag, startPoint x: 521, startPoint y: 193, endPoint x: 387, endPoint y: 55, distance: 192.6
drag, startPoint x: 387, startPoint y: 55, endPoint x: 419, endPoint y: 3, distance: 61.0
click at [419, 3] on button "Planejamento" at bounding box center [425, 15] width 77 height 31
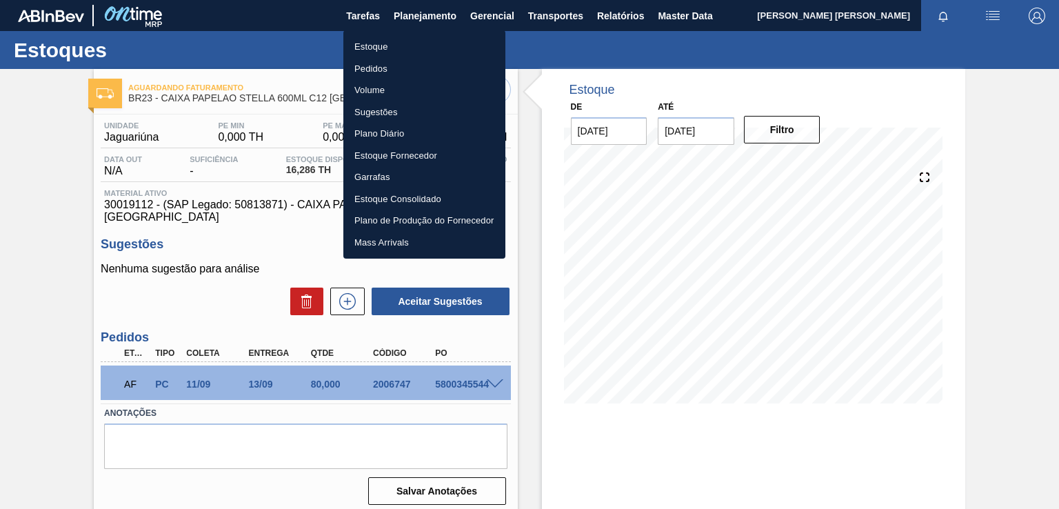
click at [389, 66] on li "Pedidos" at bounding box center [424, 69] width 162 height 22
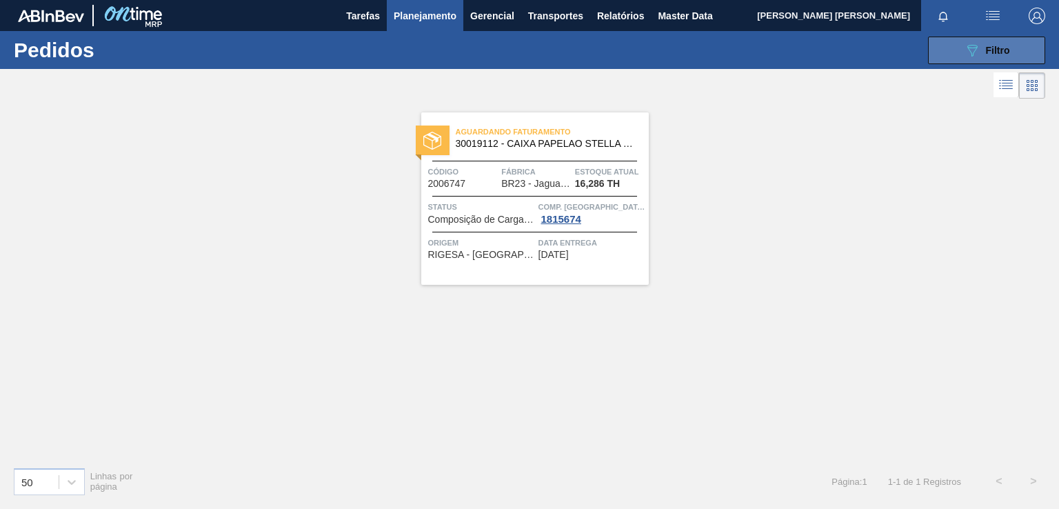
click at [960, 37] on button "089F7B8B-B2A5-4AFE-B5C0-19BA573D28AC Filtro" at bounding box center [986, 51] width 117 height 28
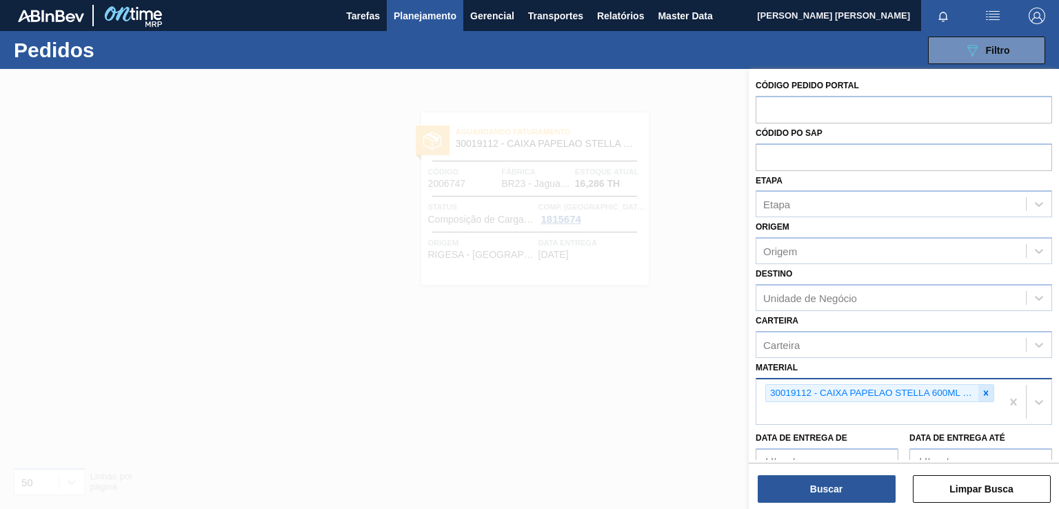
click at [982, 388] on icon at bounding box center [986, 393] width 10 height 10
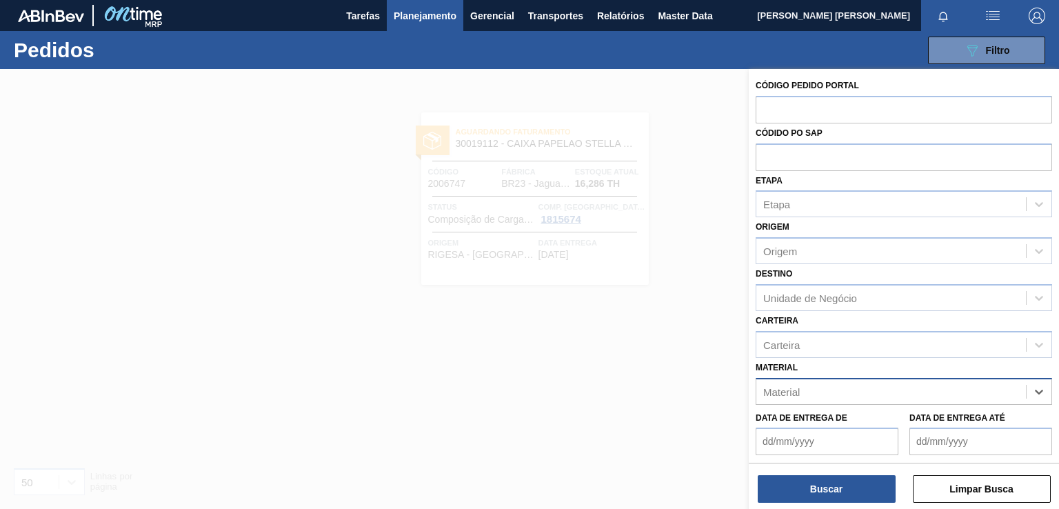
paste input "20006545"
type input "20006545"
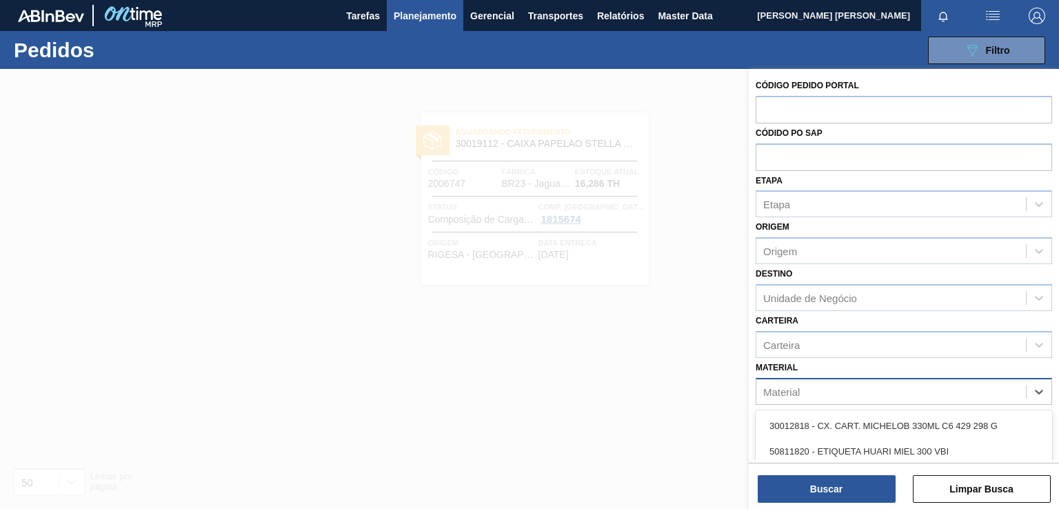
click at [789, 385] on div "Material" at bounding box center [781, 391] width 37 height 12
paste input "20006545"
type input "20006545"
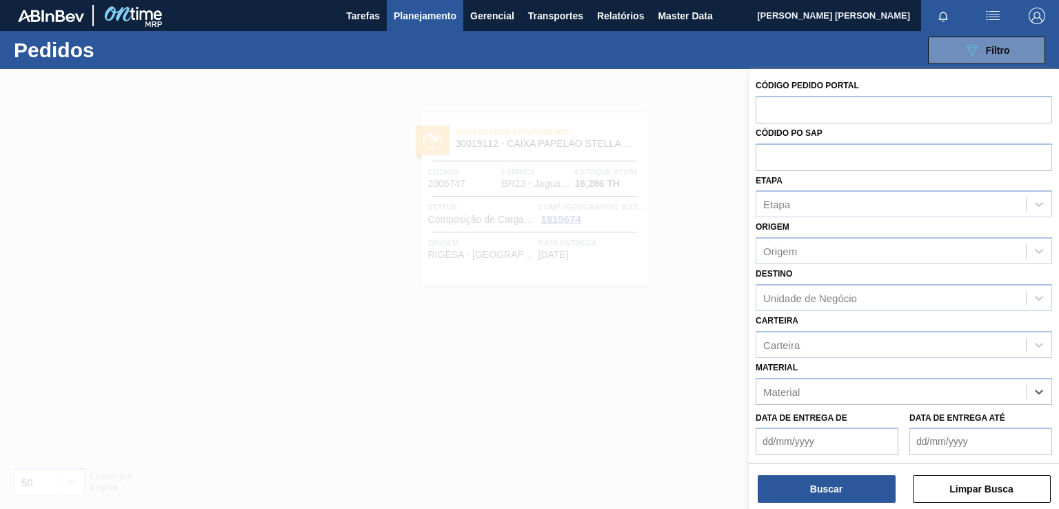
paste input "20006545"
type input "20006545"
click at [686, 164] on div at bounding box center [529, 323] width 1059 height 509
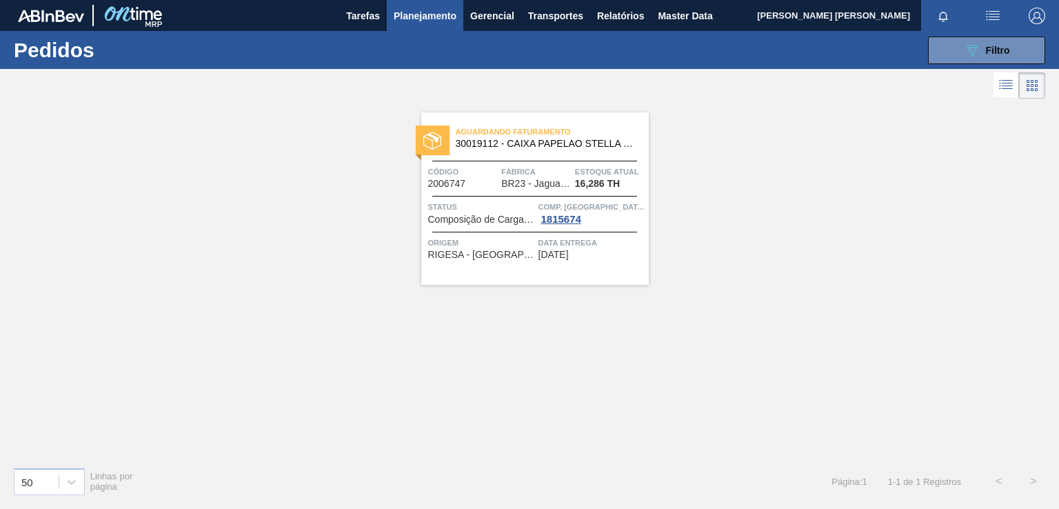
click at [565, 261] on div "Aguardando Faturamento 30019112 - CAIXA PAPELAO STELLA 600ML C12 PARAGUAI Códig…" at bounding box center [534, 198] width 227 height 172
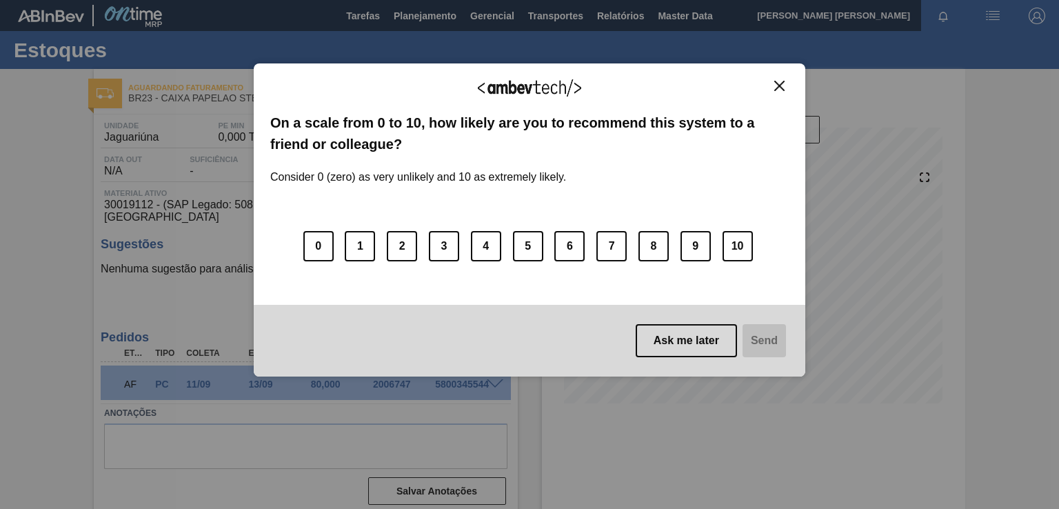
click at [778, 87] on img "Close" at bounding box center [779, 86] width 10 height 10
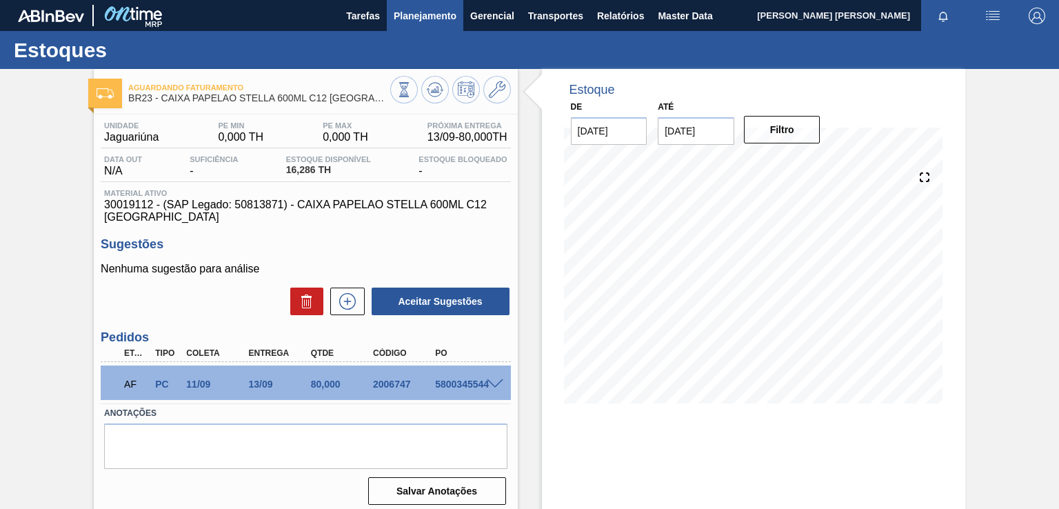
click at [427, 14] on span "Planejamento" at bounding box center [425, 16] width 63 height 17
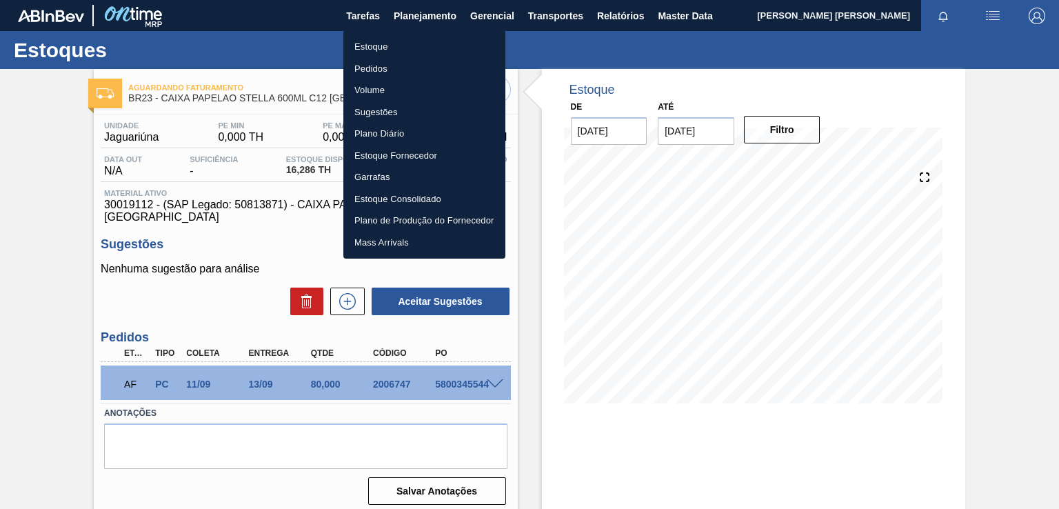
click at [369, 67] on li "Pedidos" at bounding box center [424, 69] width 162 height 22
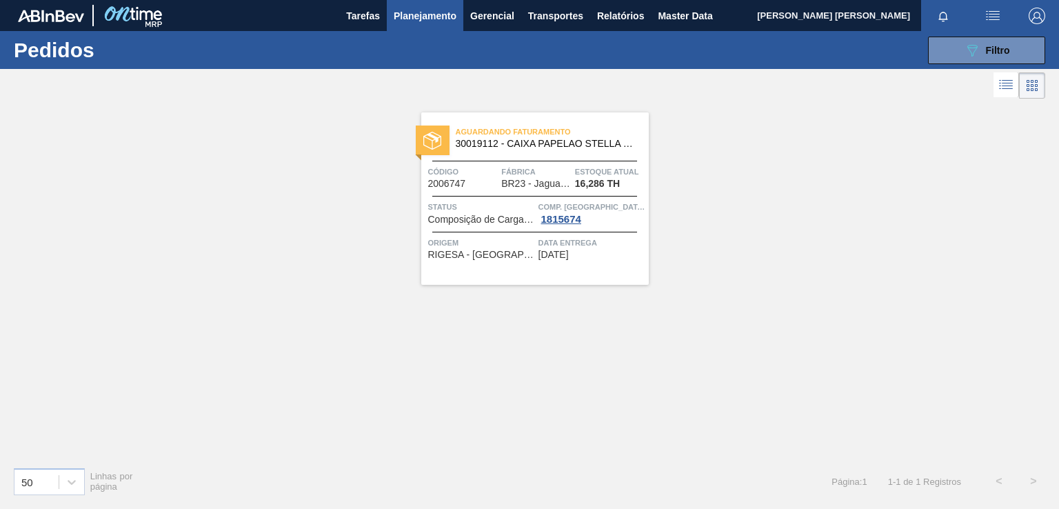
drag, startPoint x: 955, startPoint y: 50, endPoint x: 962, endPoint y: 71, distance: 21.8
click at [955, 50] on button "089F7B8B-B2A5-4AFE-B5C0-19BA573D28AC Filtro" at bounding box center [986, 51] width 117 height 28
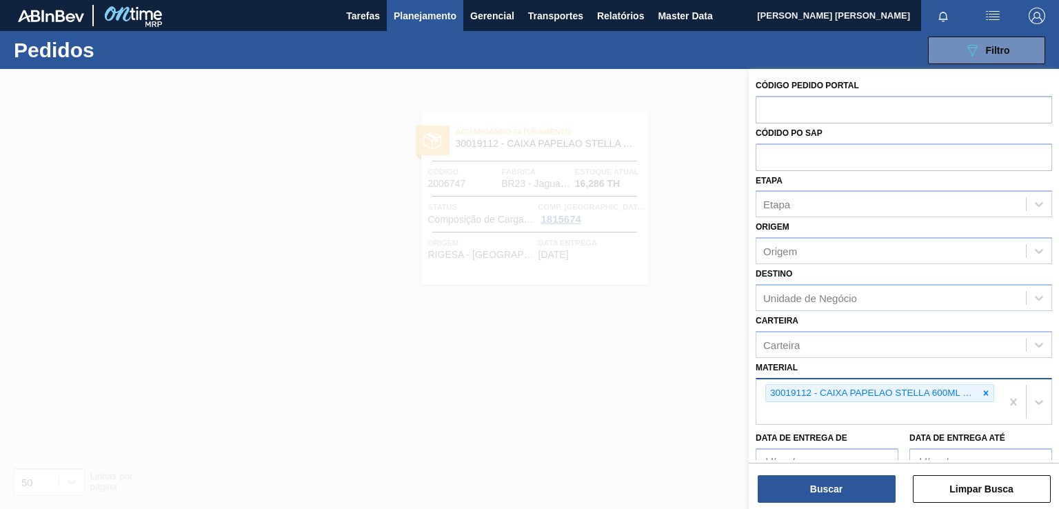
drag, startPoint x: 986, startPoint y: 389, endPoint x: 953, endPoint y: 390, distance: 33.1
click at [984, 388] on icon at bounding box center [986, 393] width 10 height 10
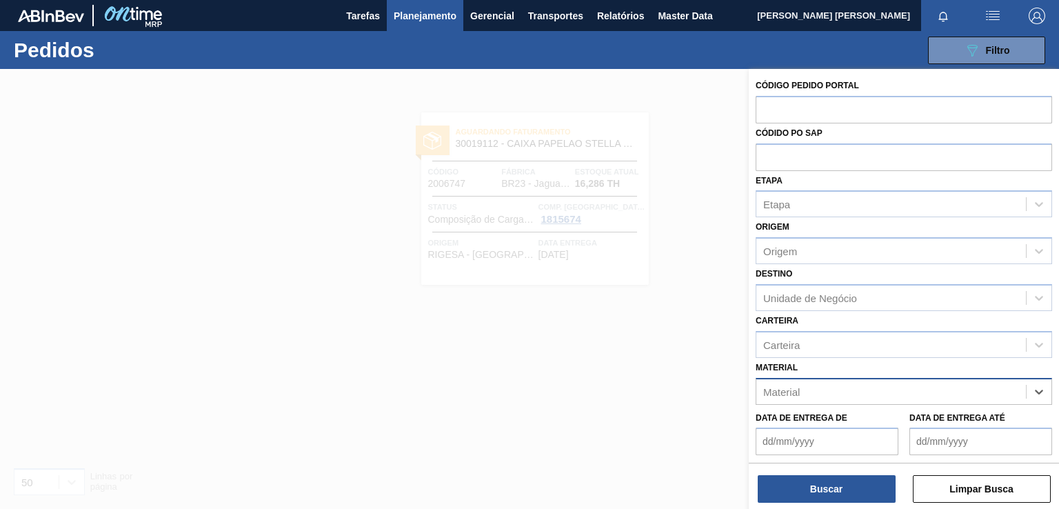
paste input "30018586"
type input "30018586"
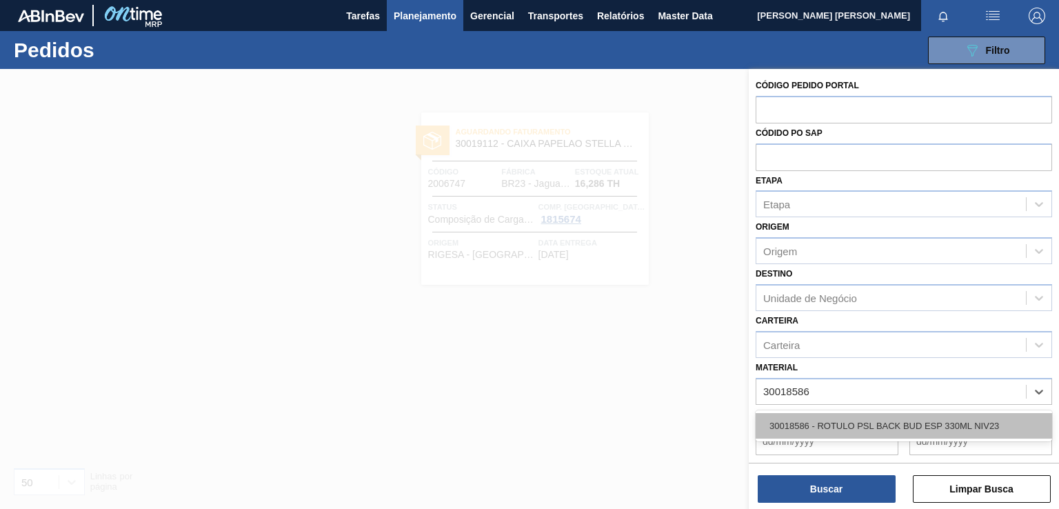
click at [810, 425] on div "30018586 - ROTULO PSL BACK BUD ESP 330ML NIV23" at bounding box center [904, 426] width 296 height 26
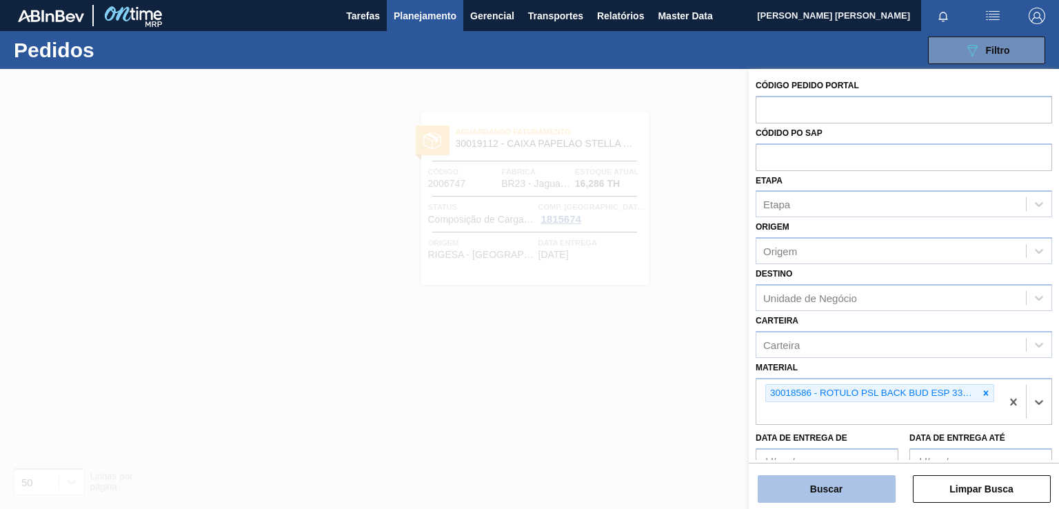
click at [806, 482] on button "Buscar" at bounding box center [827, 489] width 138 height 28
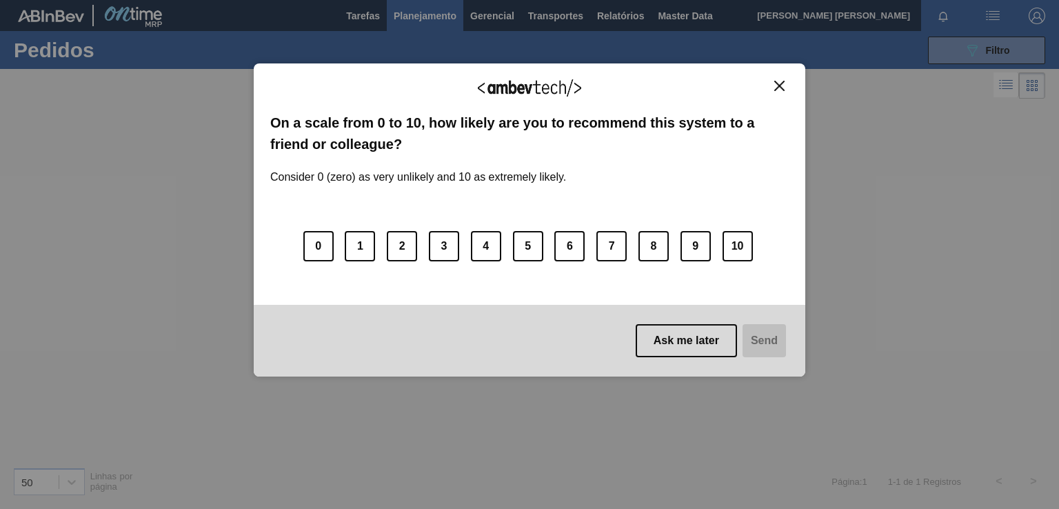
click at [692, 339] on button "Ask me later" at bounding box center [686, 340] width 101 height 33
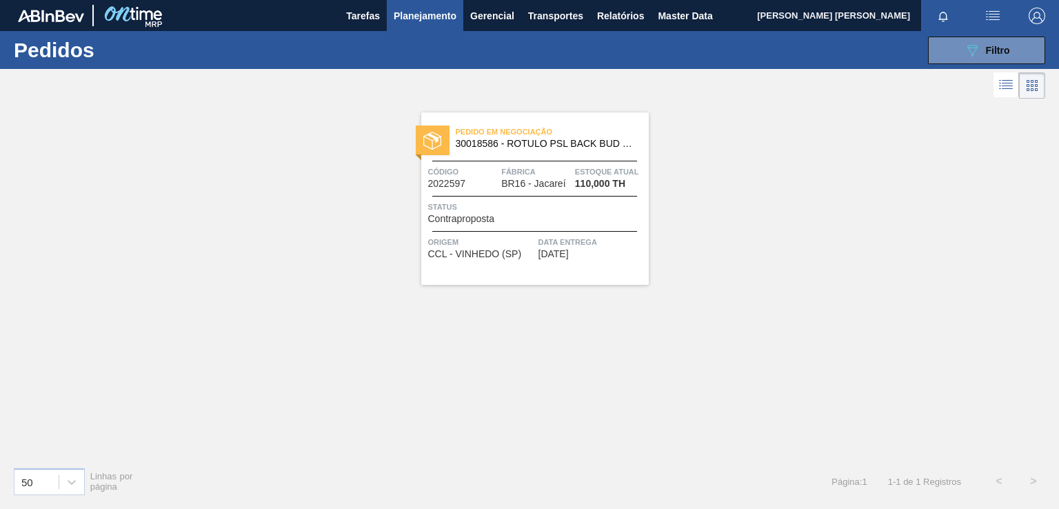
click at [577, 271] on div "Pedido em Negociação 30018586 - ROTULO PSL BACK BUD ESP 330ML NIV23 Código 2022…" at bounding box center [534, 198] width 227 height 172
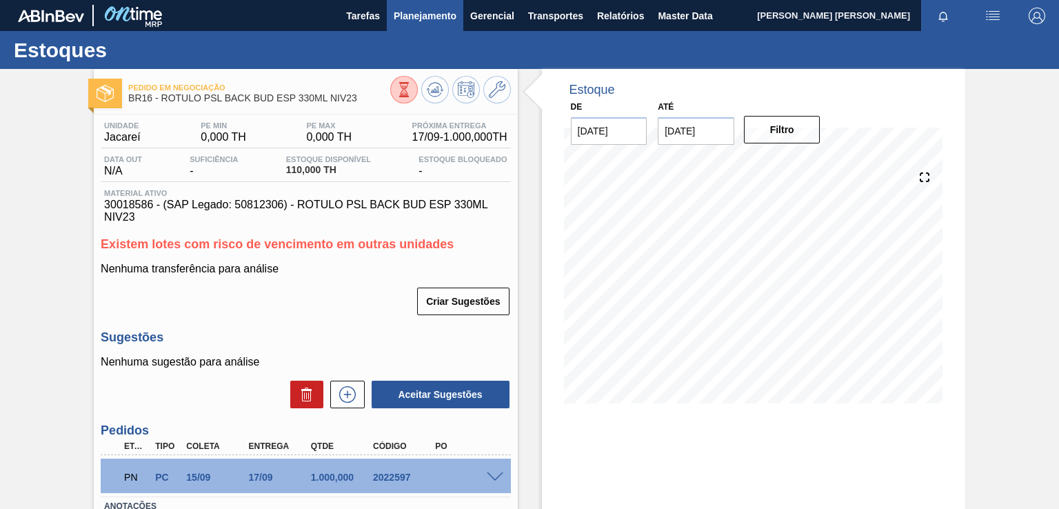
click at [417, 9] on span "Planejamento" at bounding box center [425, 16] width 63 height 17
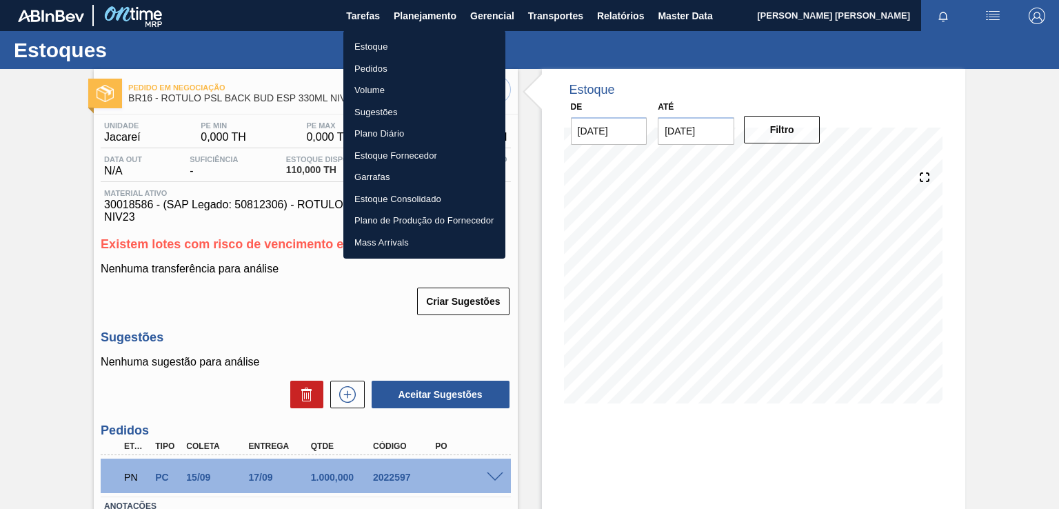
click at [367, 63] on li "Pedidos" at bounding box center [424, 69] width 162 height 22
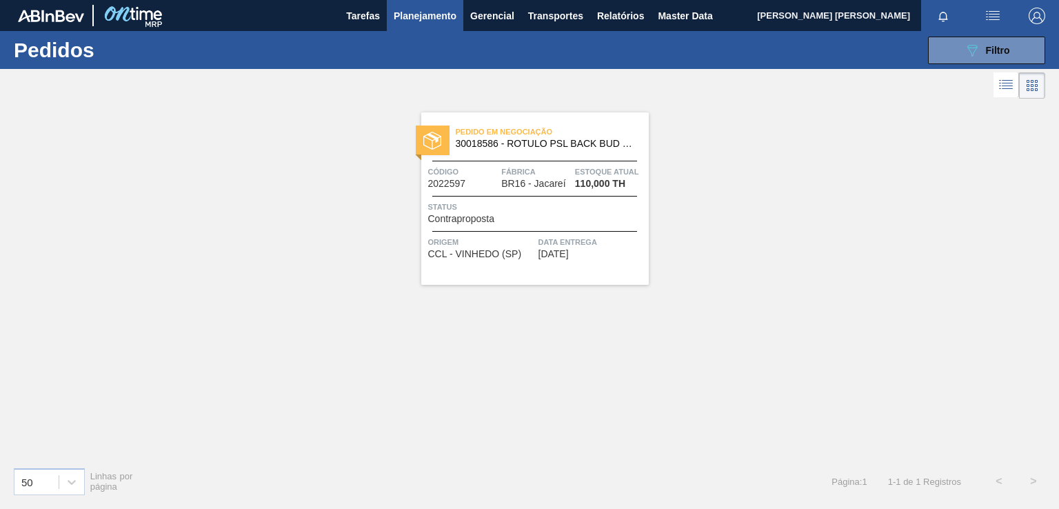
click at [569, 254] on span "[DATE]" at bounding box center [553, 254] width 30 height 10
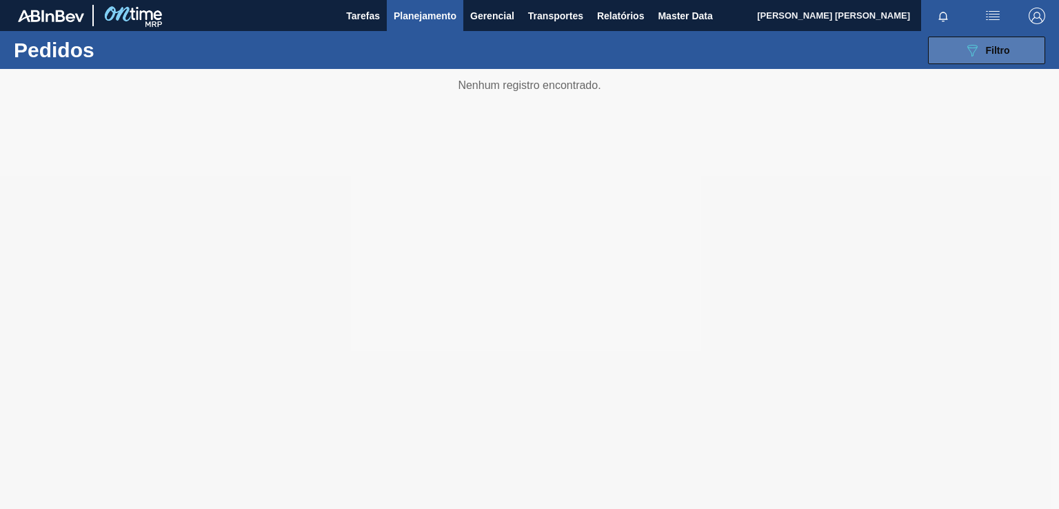
click at [964, 49] on icon "089F7B8B-B2A5-4AFE-B5C0-19BA573D28AC" at bounding box center [972, 50] width 17 height 17
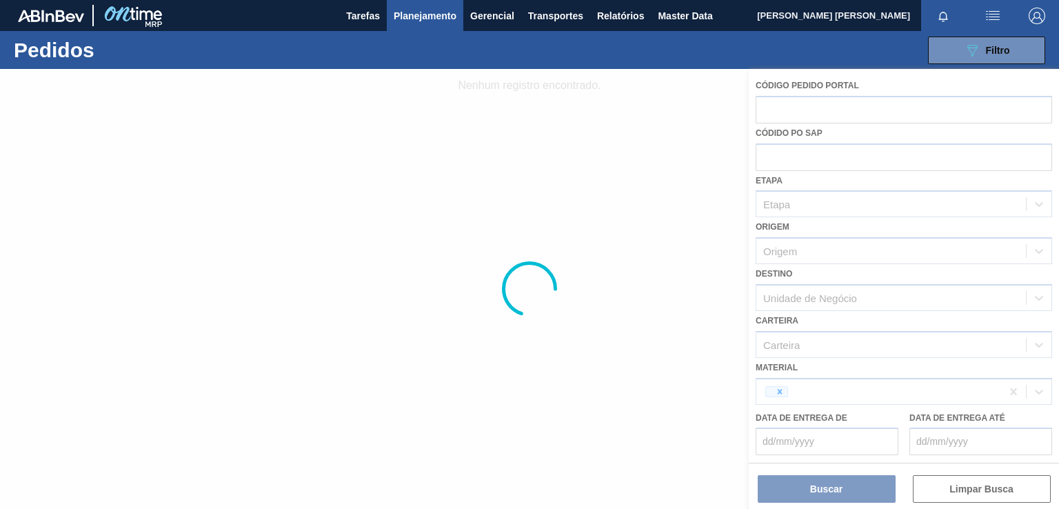
click at [923, 369] on div at bounding box center [529, 289] width 1059 height 440
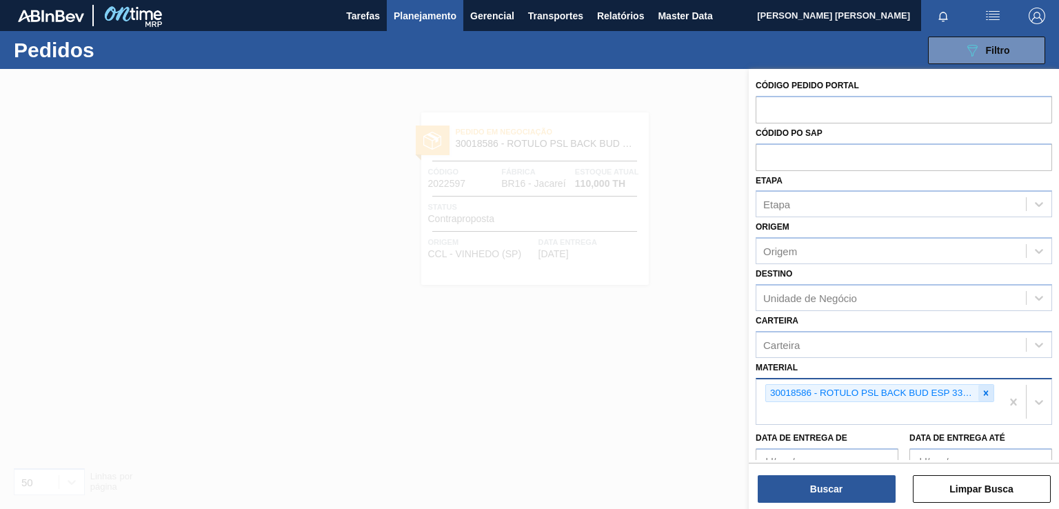
click at [983, 394] on icon at bounding box center [986, 393] width 10 height 10
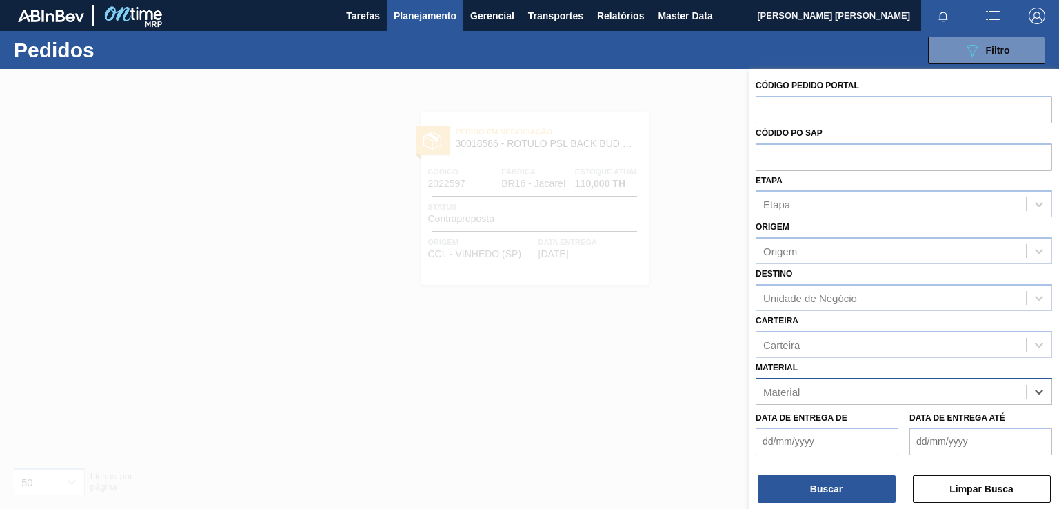
paste input "Total 67,600 690,570"
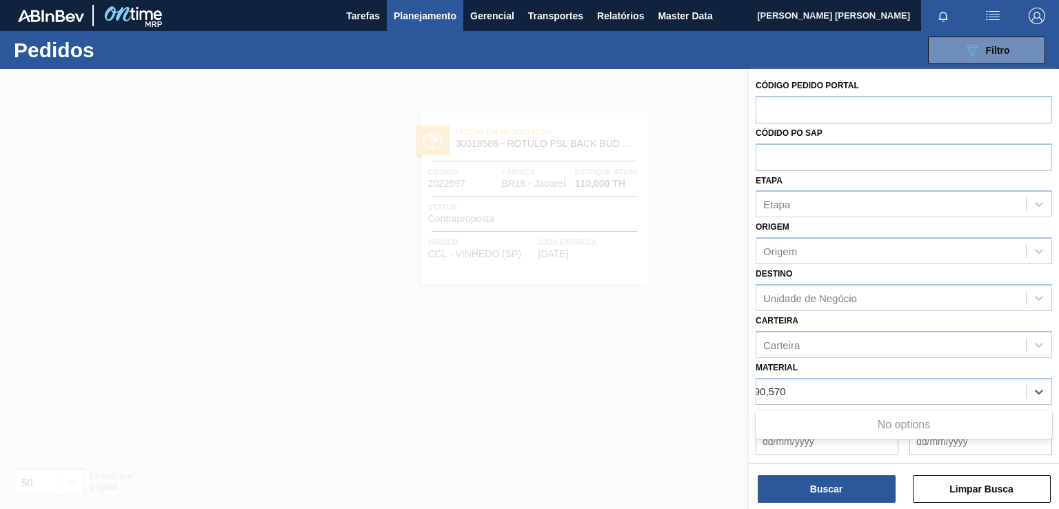
type input "Total 67,600 690,570"
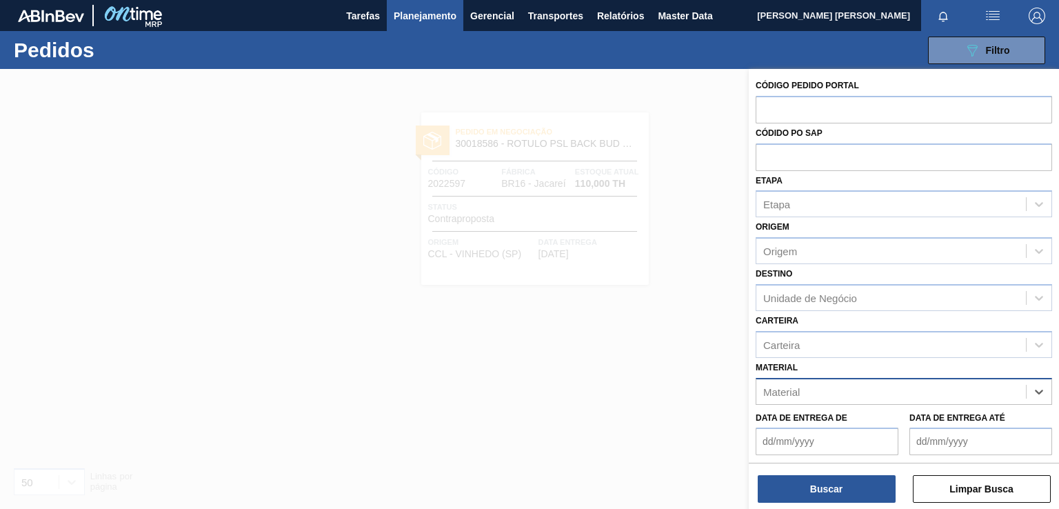
paste input "30018585"
type input "30018585"
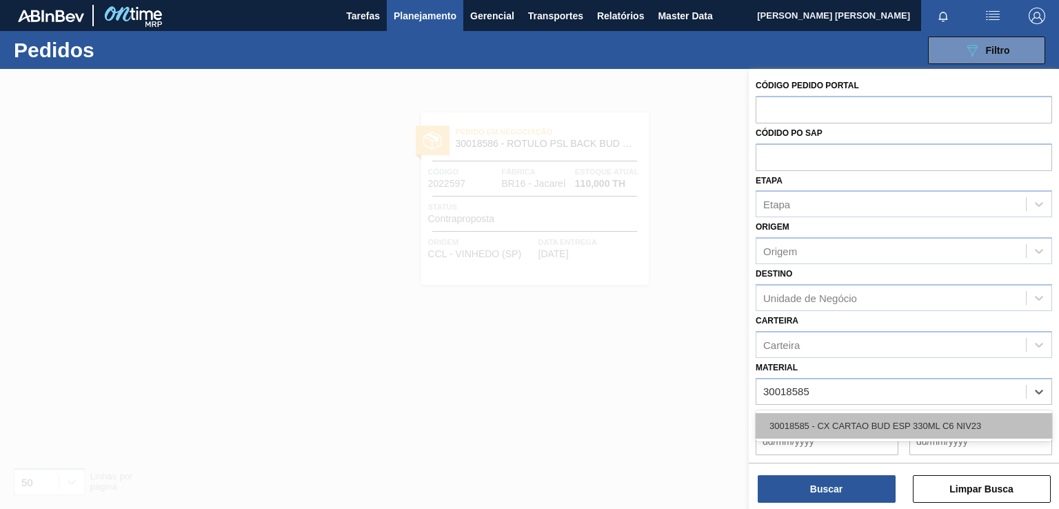
click at [819, 418] on div "30018585 - CX CARTAO BUD ESP 330ML C6 NIV23" at bounding box center [904, 426] width 296 height 26
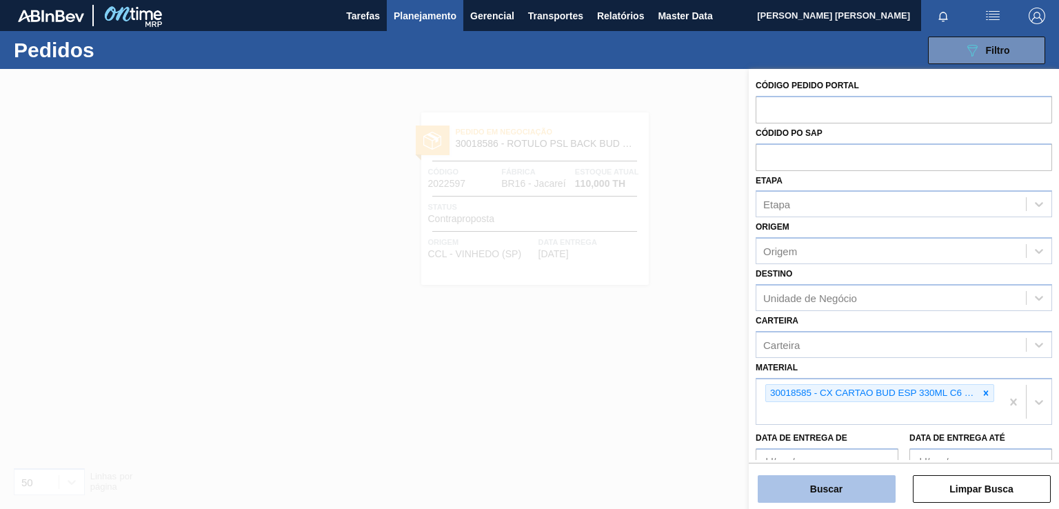
click at [838, 485] on button "Buscar" at bounding box center [827, 489] width 138 height 28
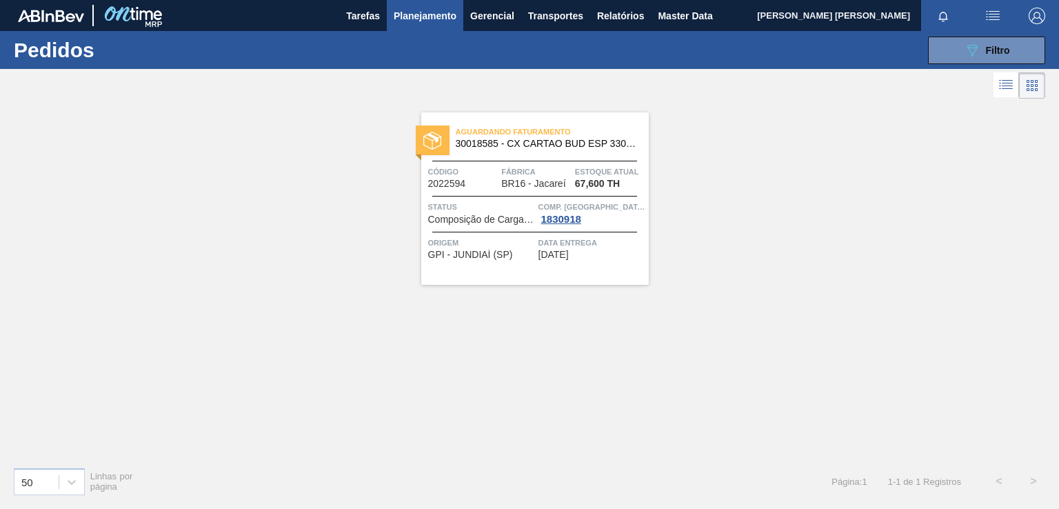
click at [571, 264] on div "Aguardando Faturamento 30018585 - CX CARTAO BUD ESP 330ML C6 NIV23 Código 20225…" at bounding box center [534, 198] width 227 height 172
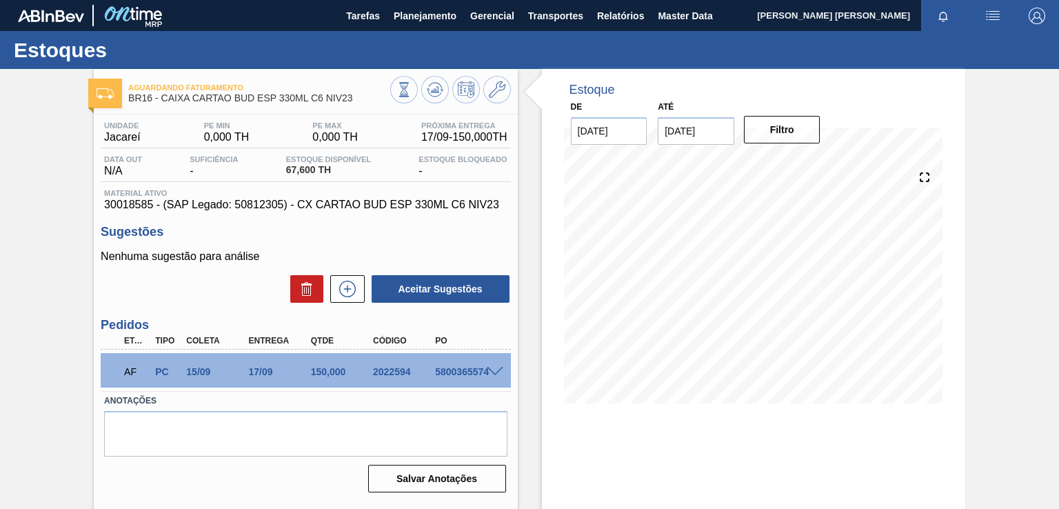
drag, startPoint x: 416, startPoint y: 249, endPoint x: 55, endPoint y: 214, distance: 362.9
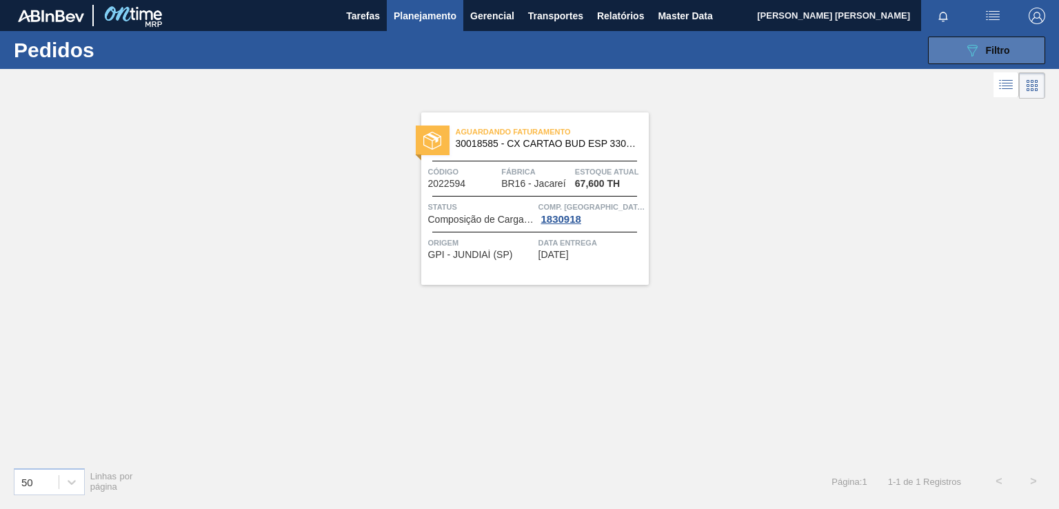
click at [993, 43] on div "089F7B8B-B2A5-4AFE-B5C0-19BA573D28AC Filtro" at bounding box center [987, 50] width 46 height 17
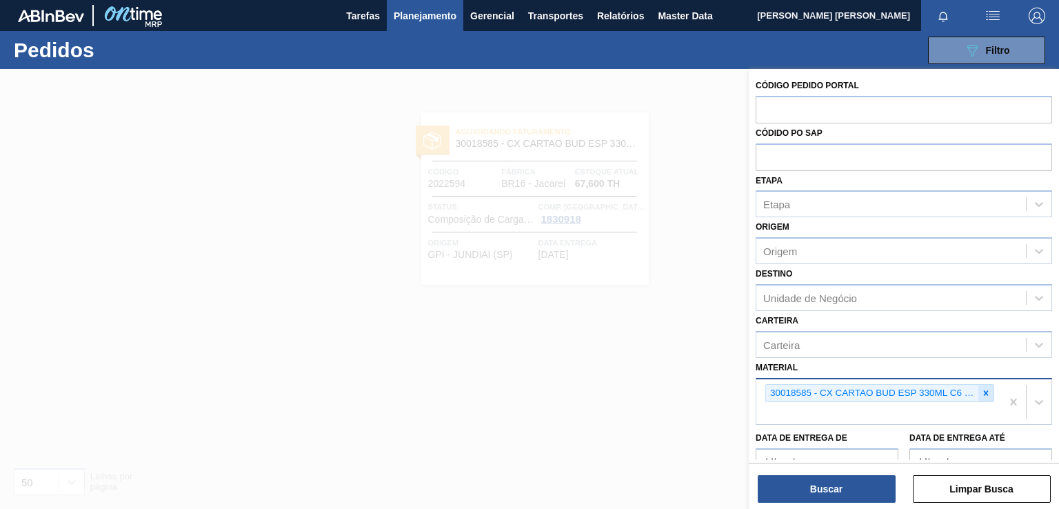
click at [985, 390] on icon at bounding box center [986, 392] width 5 height 5
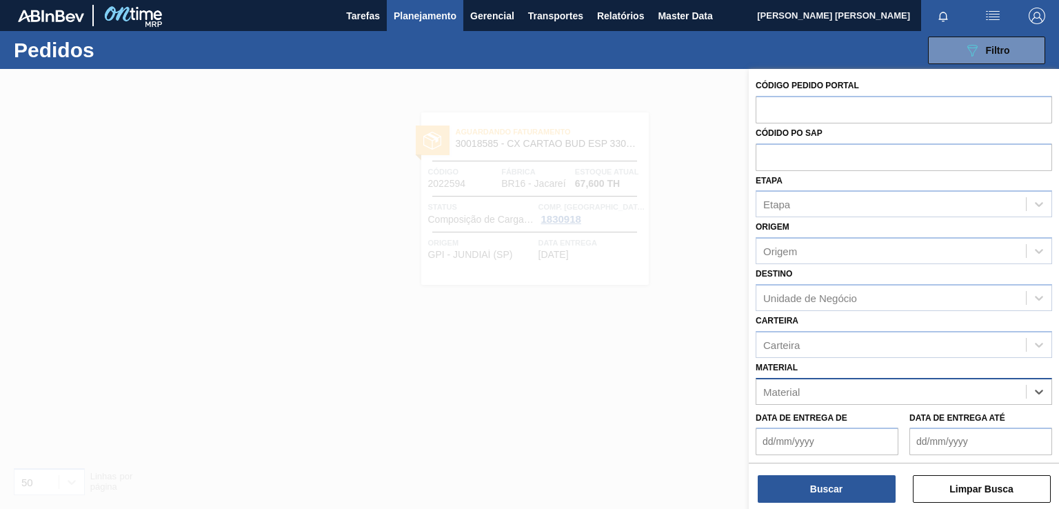
paste input "30018584"
type input "30018584"
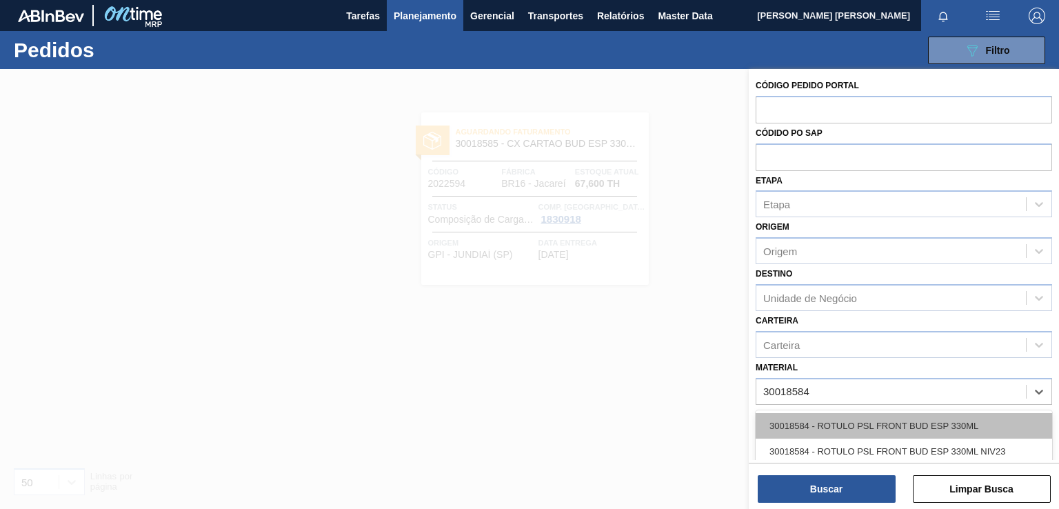
drag, startPoint x: 846, startPoint y: 423, endPoint x: 842, endPoint y: 443, distance: 21.0
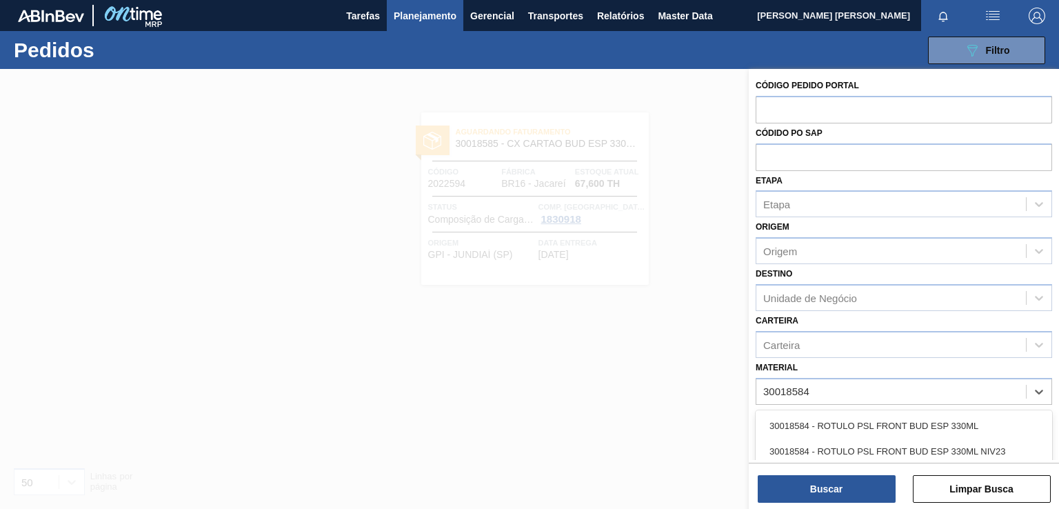
click at [847, 423] on div "30018584 - ROTULO PSL FRONT BUD ESP 330ML" at bounding box center [904, 426] width 296 height 26
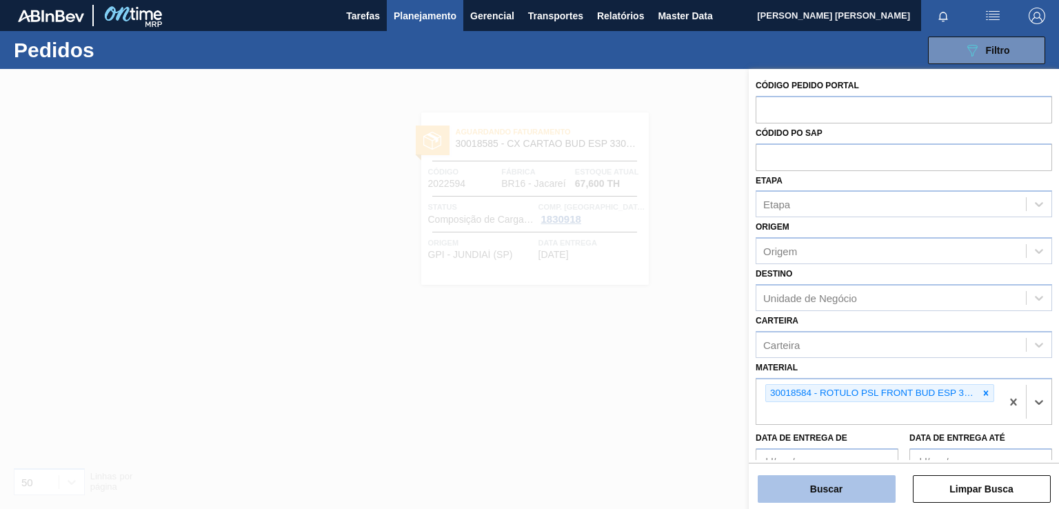
click at [818, 483] on button "Buscar" at bounding box center [827, 489] width 138 height 28
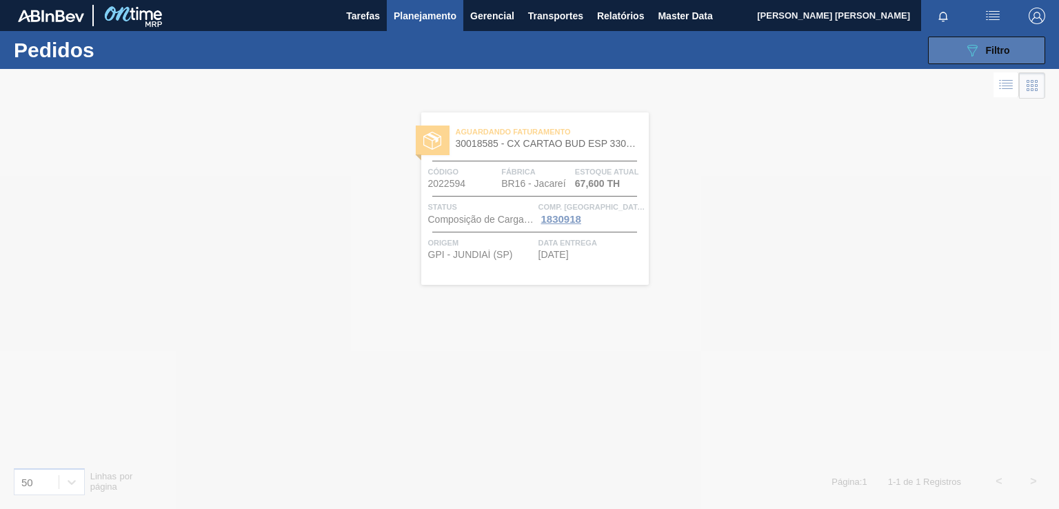
click at [989, 45] on span "Filtro" at bounding box center [998, 50] width 24 height 11
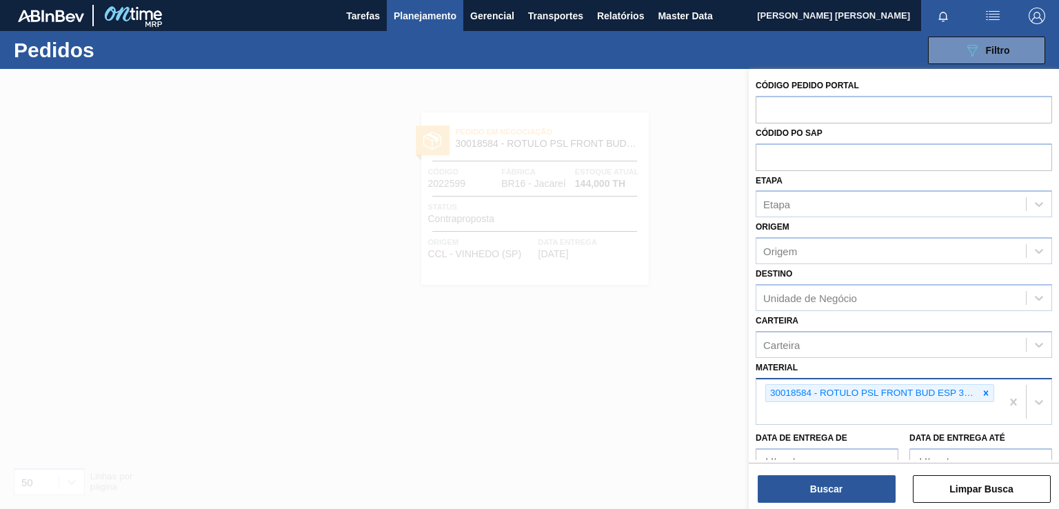
click at [853, 412] on div "30018584 - ROTULO PSL FRONT BUD ESP 330ML" at bounding box center [878, 401] width 245 height 45
paste input "30018584"
type input "3"
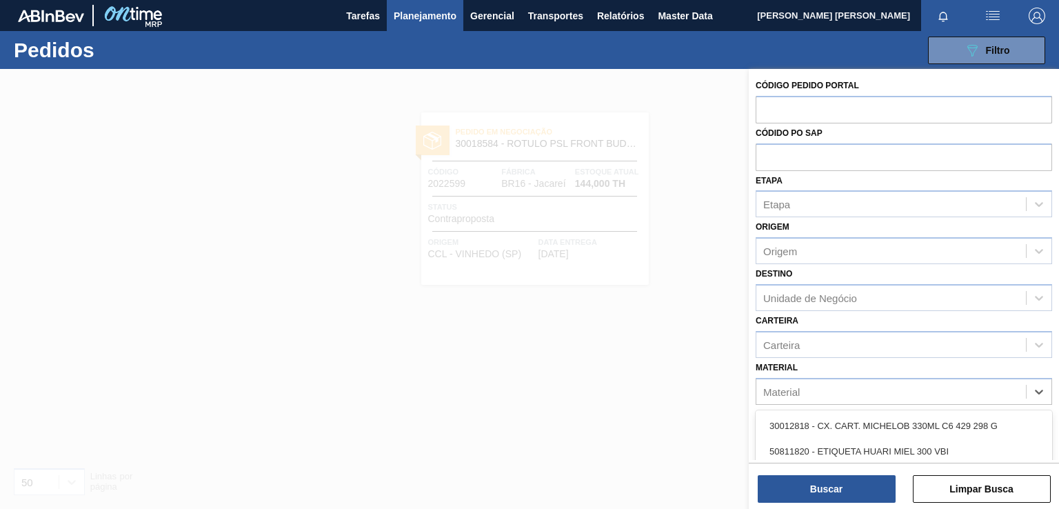
paste input "30018584"
type input "30018584"
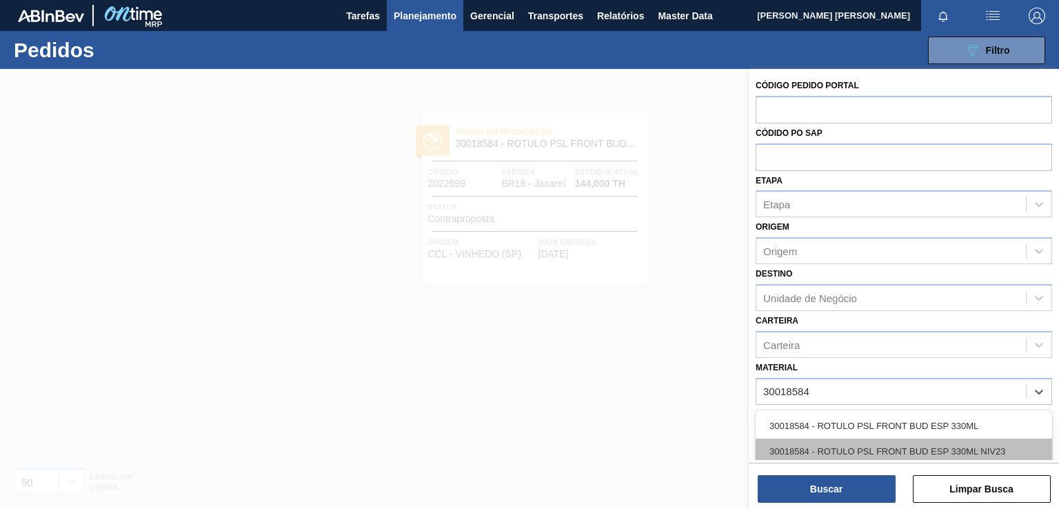
click at [829, 442] on div "30018584 - ROTULO PSL FRONT BUD ESP 330ML NIV23" at bounding box center [904, 451] width 296 height 26
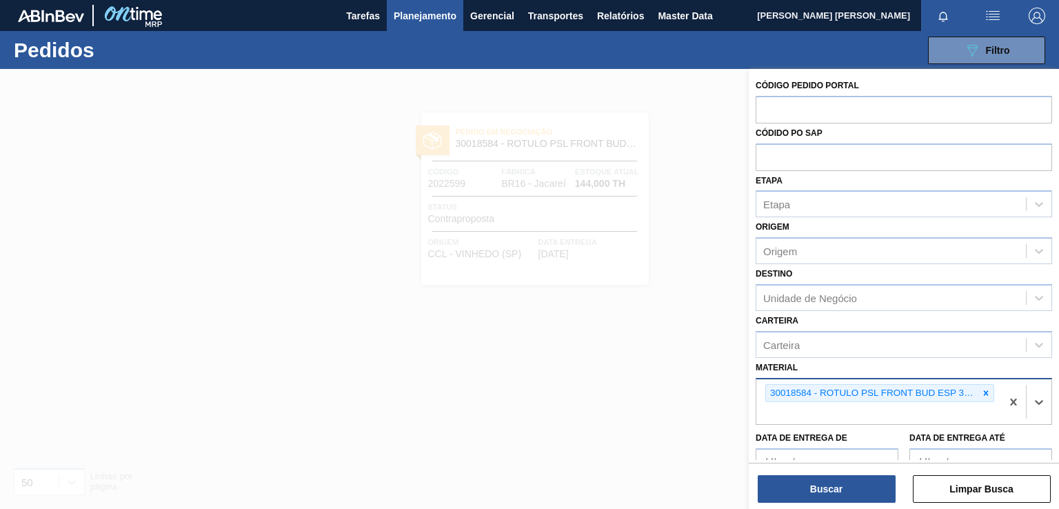
paste input "30018584"
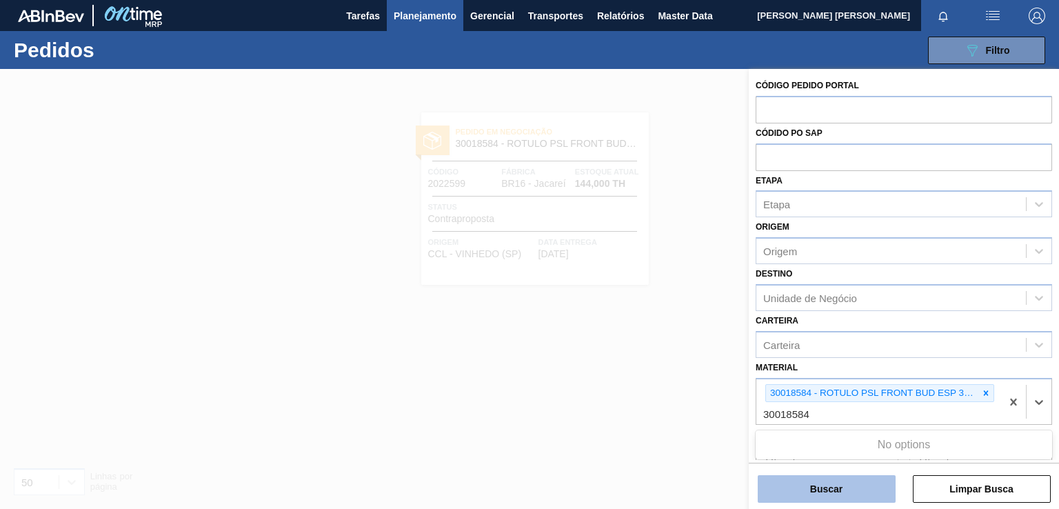
type input "30018584"
click at [818, 489] on button "Buscar" at bounding box center [827, 489] width 138 height 28
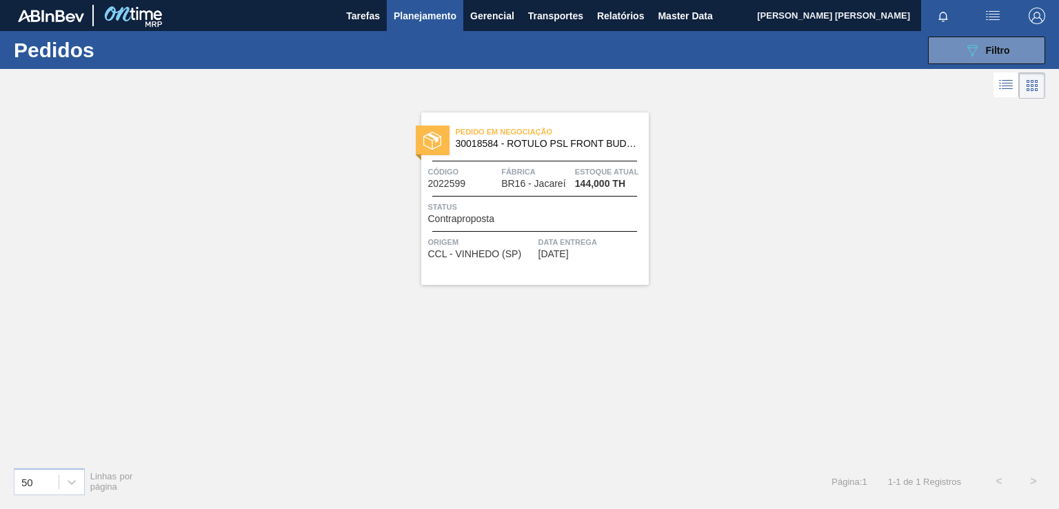
click at [604, 254] on div "Data entrega [DATE]" at bounding box center [591, 247] width 107 height 24
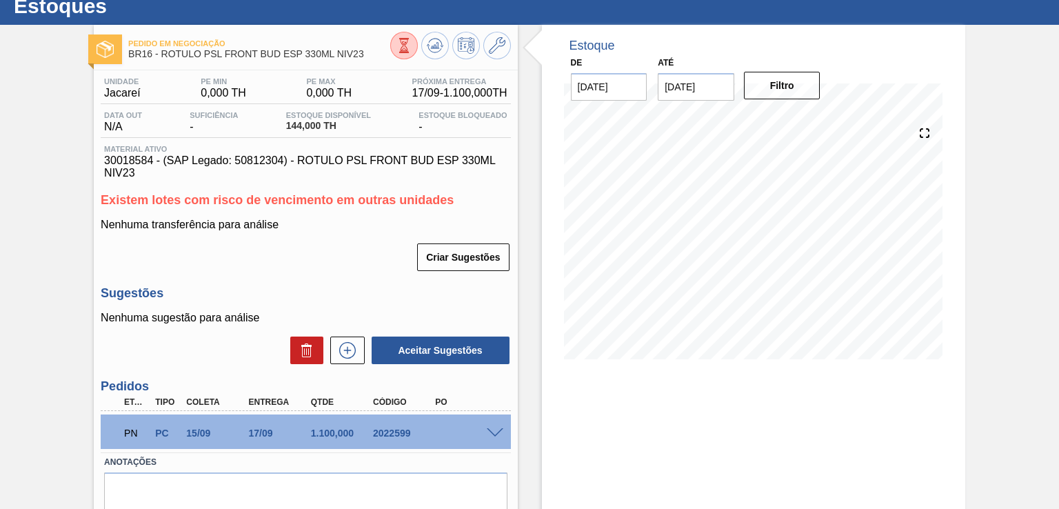
scroll to position [69, 0]
